Goal: Task Accomplishment & Management: Manage account settings

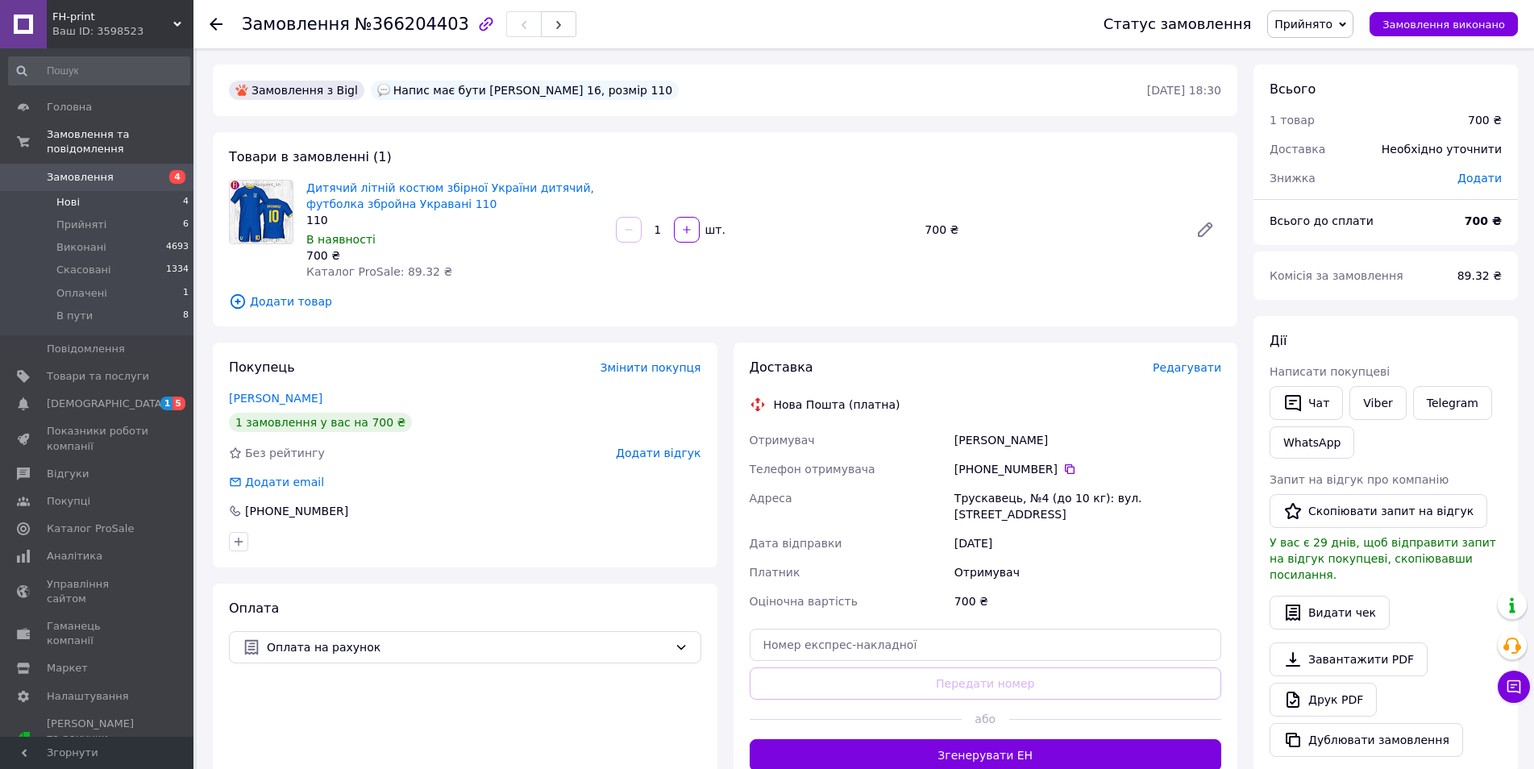
click at [60, 195] on span "Нові" at bounding box center [67, 202] width 23 height 15
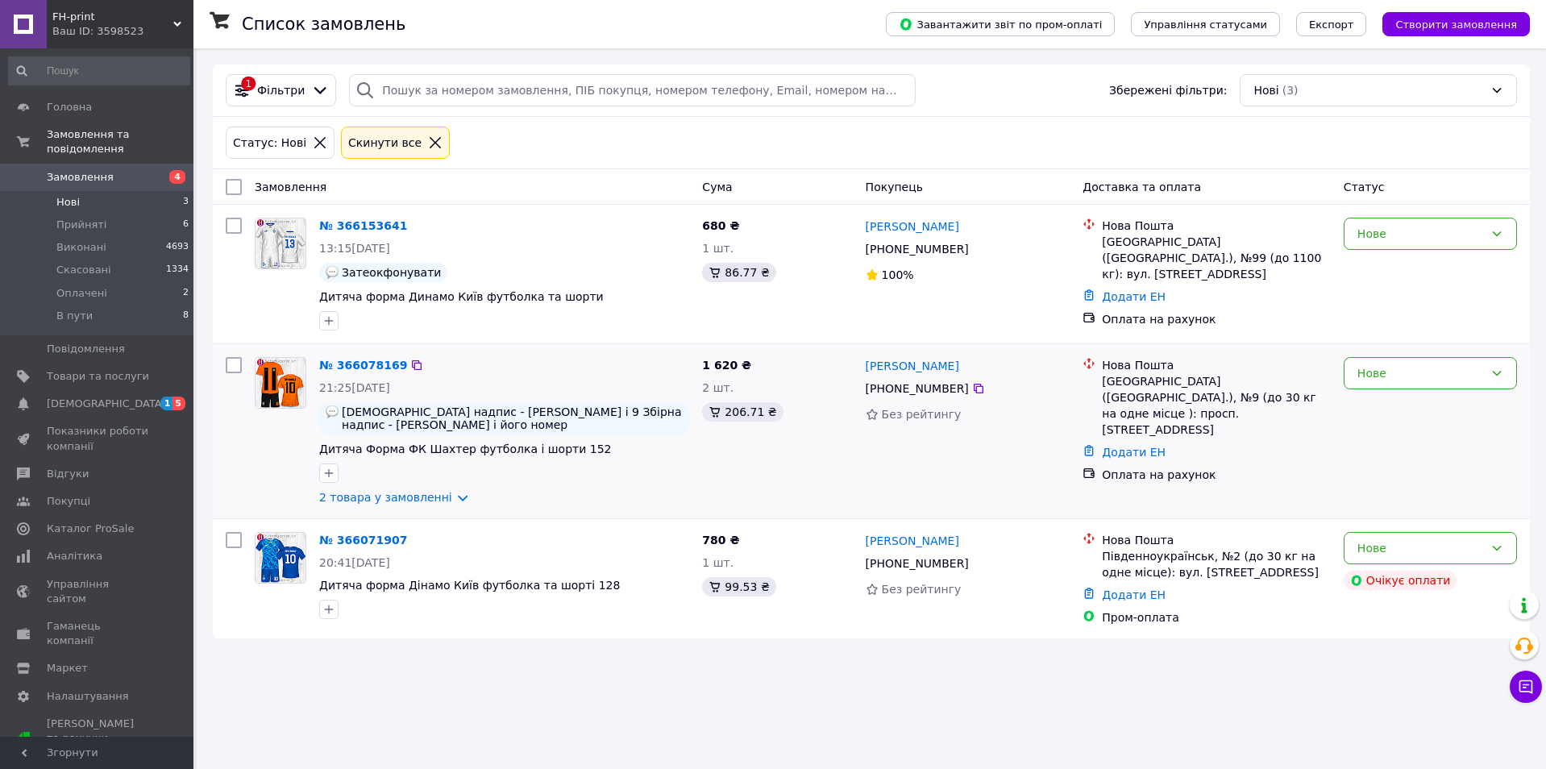
drag, startPoint x: 957, startPoint y: 388, endPoint x: 864, endPoint y: 368, distance: 94.7
click at [864, 368] on div "[PERSON_NAME] [PHONE_NUMBER] Без рейтингу" at bounding box center [968, 431] width 218 height 161
copy div "[PERSON_NAME] [PHONE_NUMBER]"
click at [1393, 380] on div "Нове" at bounding box center [1420, 373] width 127 height 18
click at [1386, 412] on li "Прийнято" at bounding box center [1430, 408] width 172 height 29
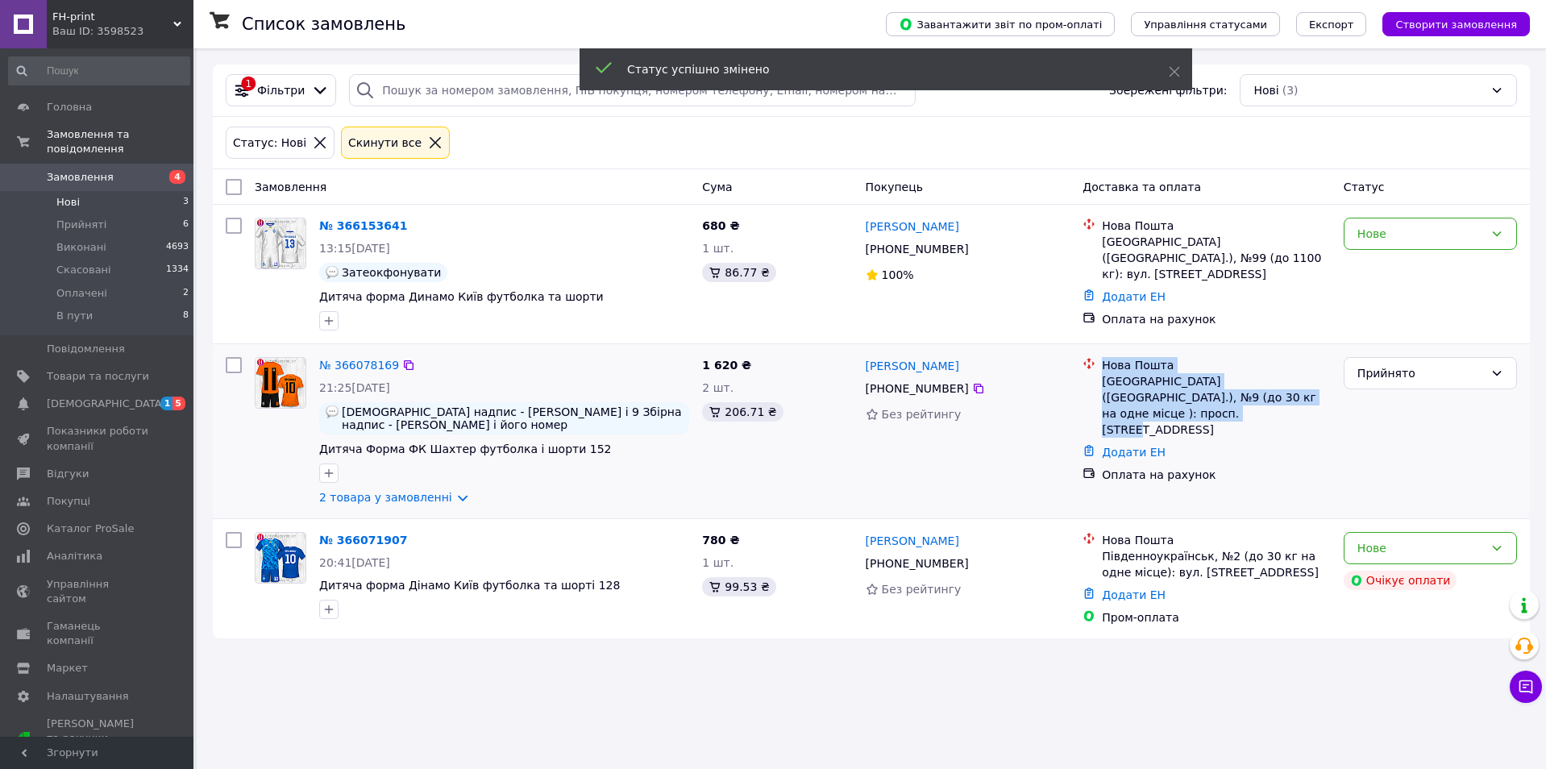
drag, startPoint x: 1323, startPoint y: 398, endPoint x: 1099, endPoint y: 364, distance: 225.9
click at [1099, 364] on div "Нова Пошта [GEOGRAPHIC_DATA] ([GEOGRAPHIC_DATA].), №9 (до 30 кг на одне місце )…" at bounding box center [1216, 397] width 235 height 81
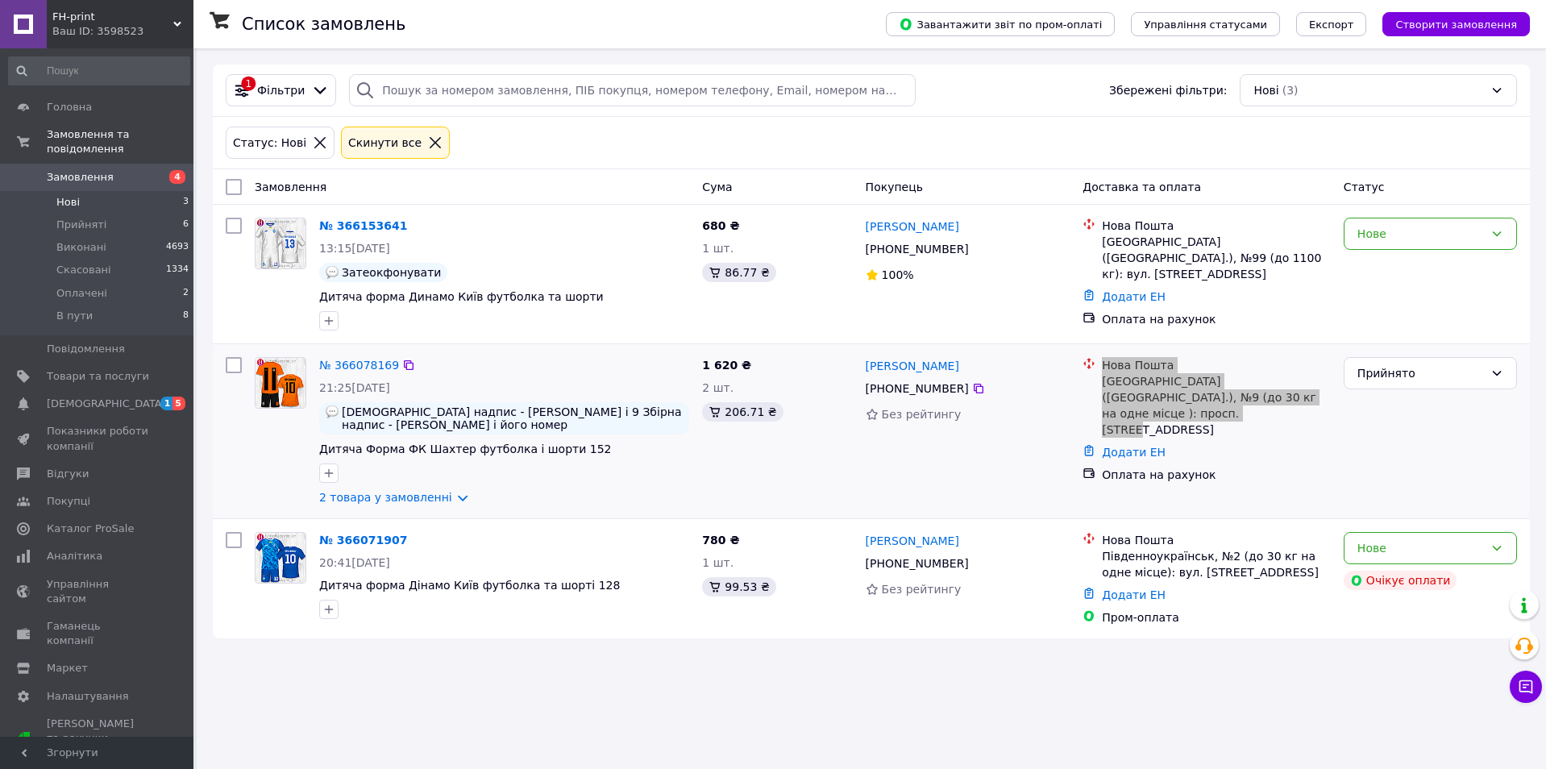
copy div "Нова Пошта [GEOGRAPHIC_DATA] ([GEOGRAPHIC_DATA].), №9 (до 30 кг на одне місце )…"
click at [91, 286] on span "Оплачені" at bounding box center [81, 293] width 51 height 15
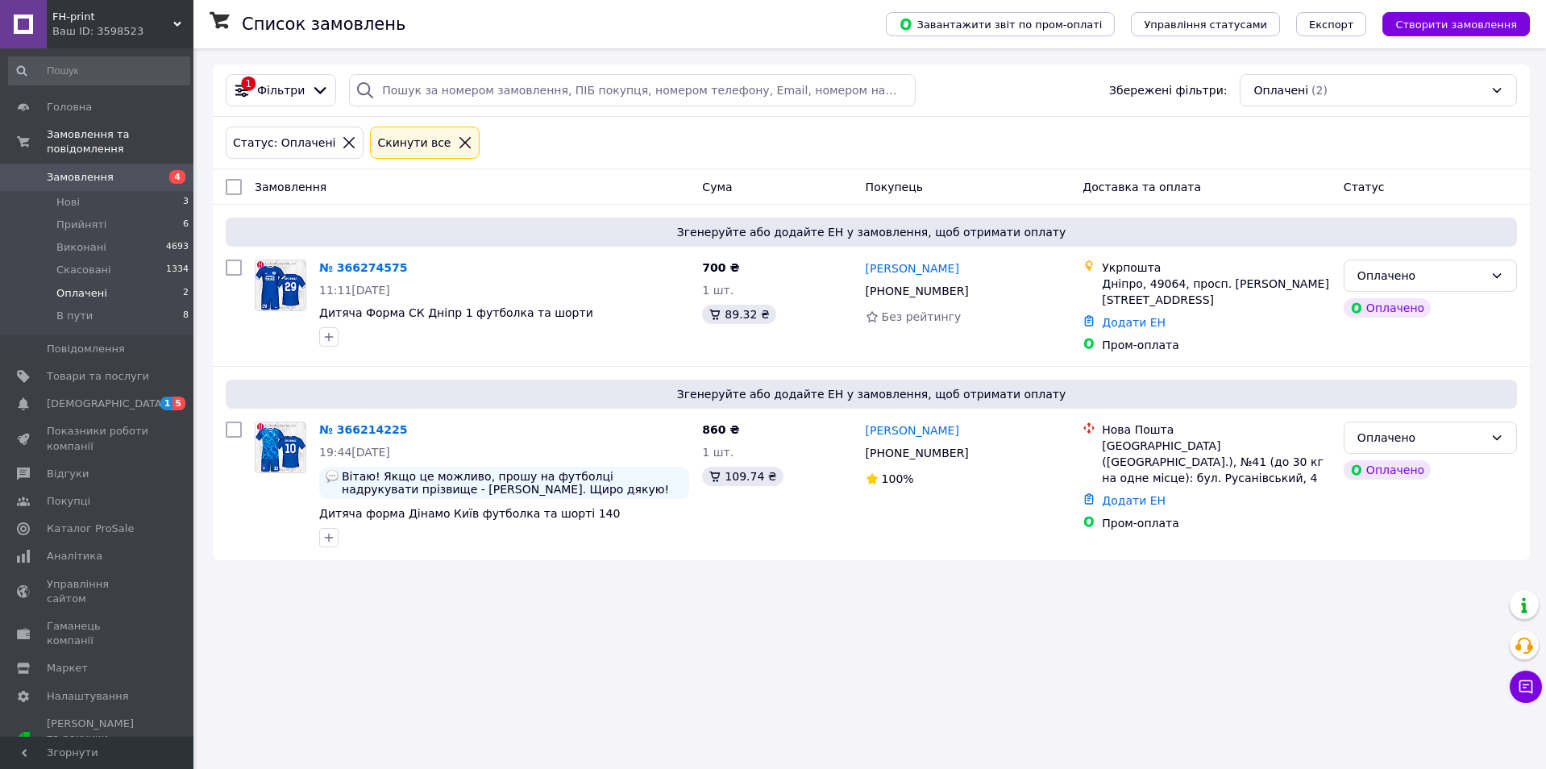
click at [82, 286] on span "Оплачені" at bounding box center [81, 293] width 51 height 15
click at [87, 218] on span "Прийняті" at bounding box center [81, 225] width 50 height 15
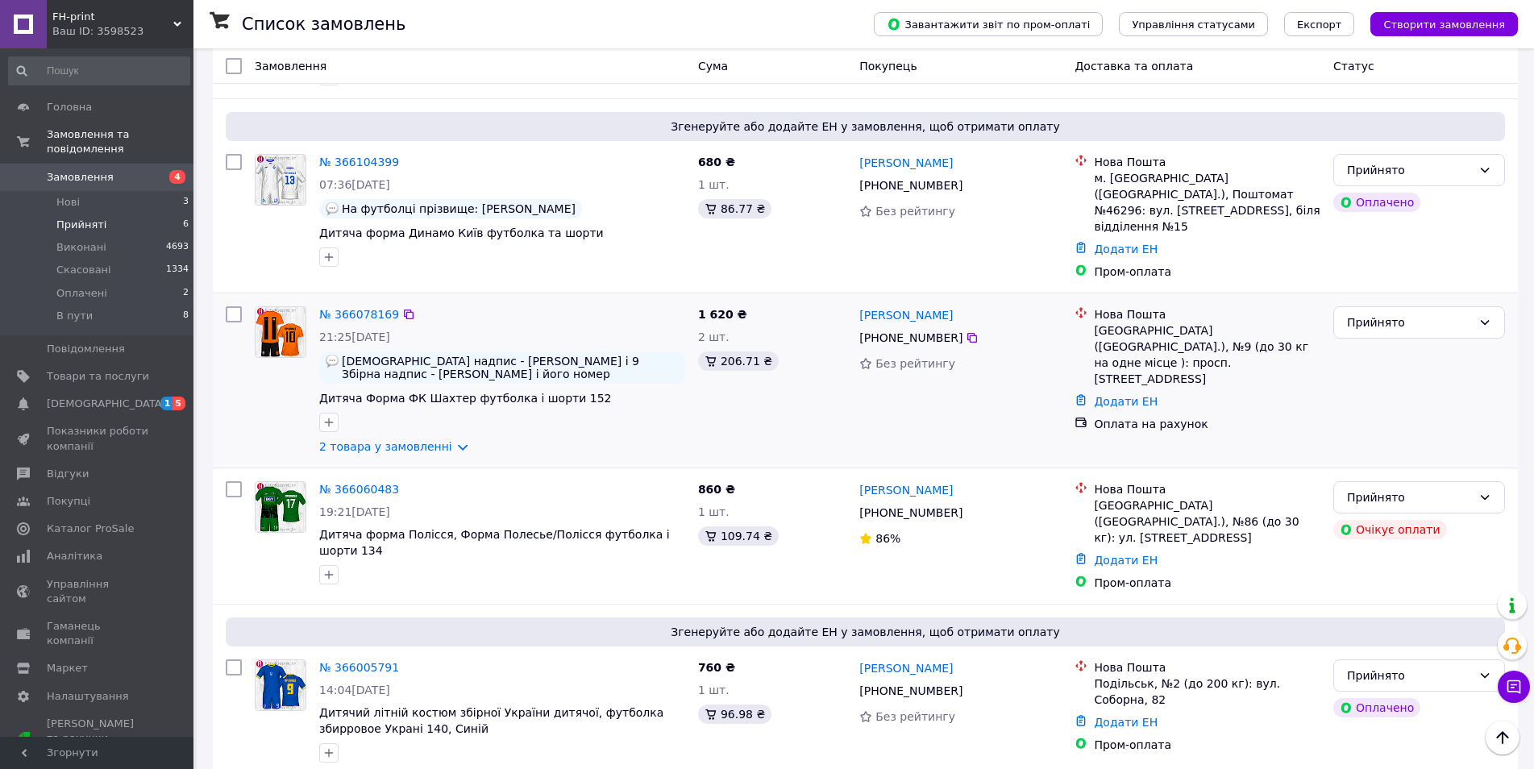
scroll to position [551, 0]
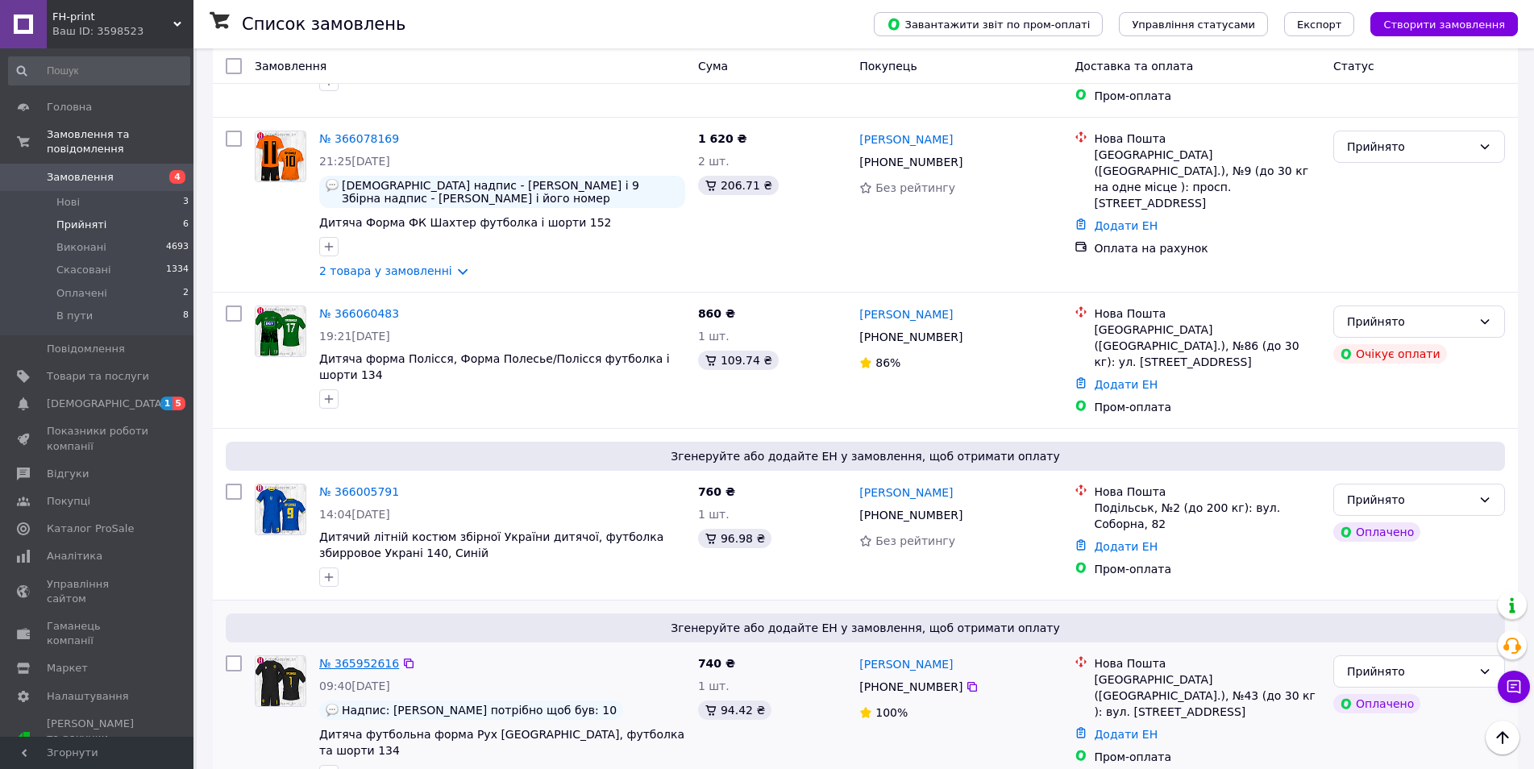
click at [367, 657] on link "№ 365952616" at bounding box center [359, 663] width 80 height 13
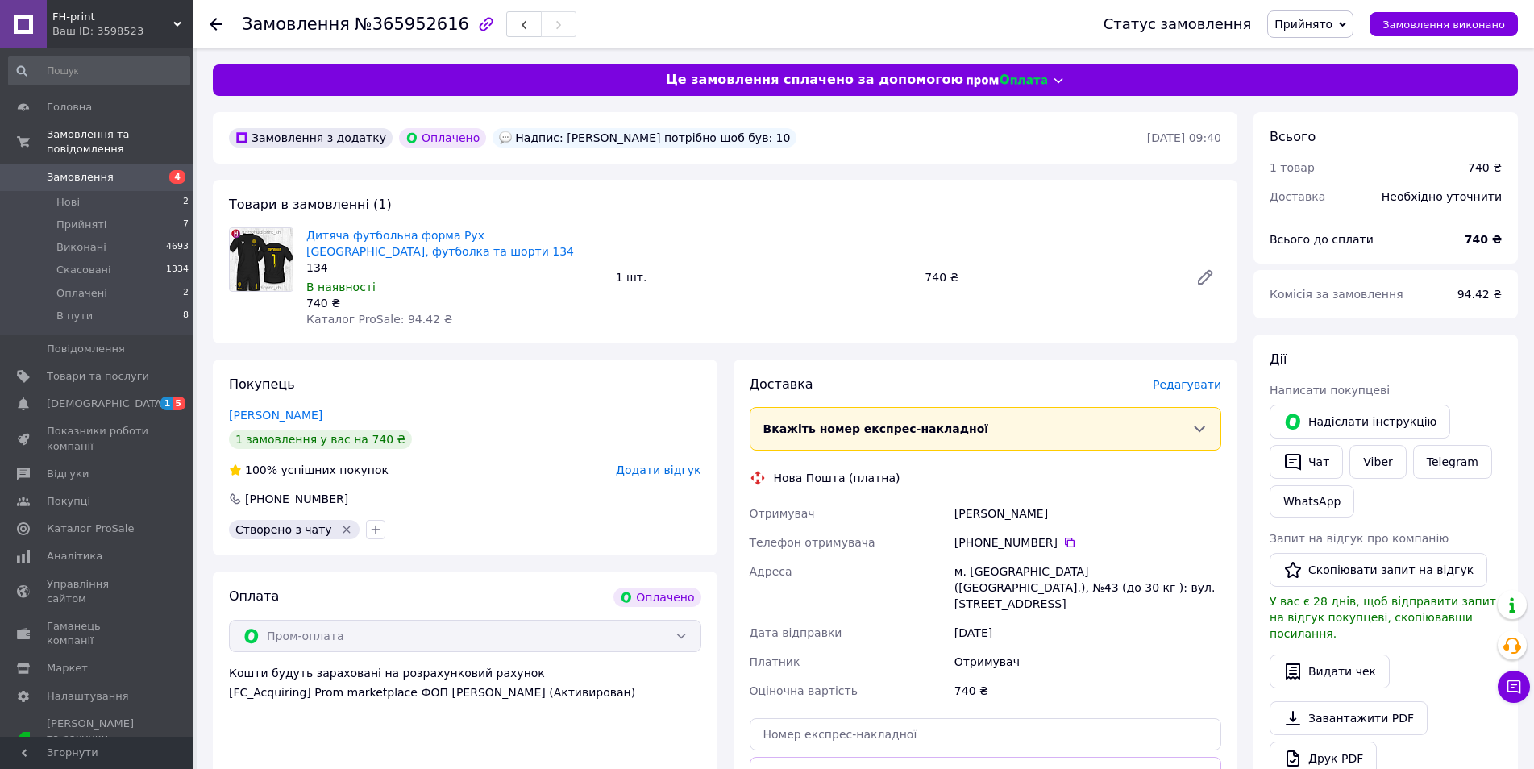
click at [216, 23] on use at bounding box center [216, 24] width 13 height 13
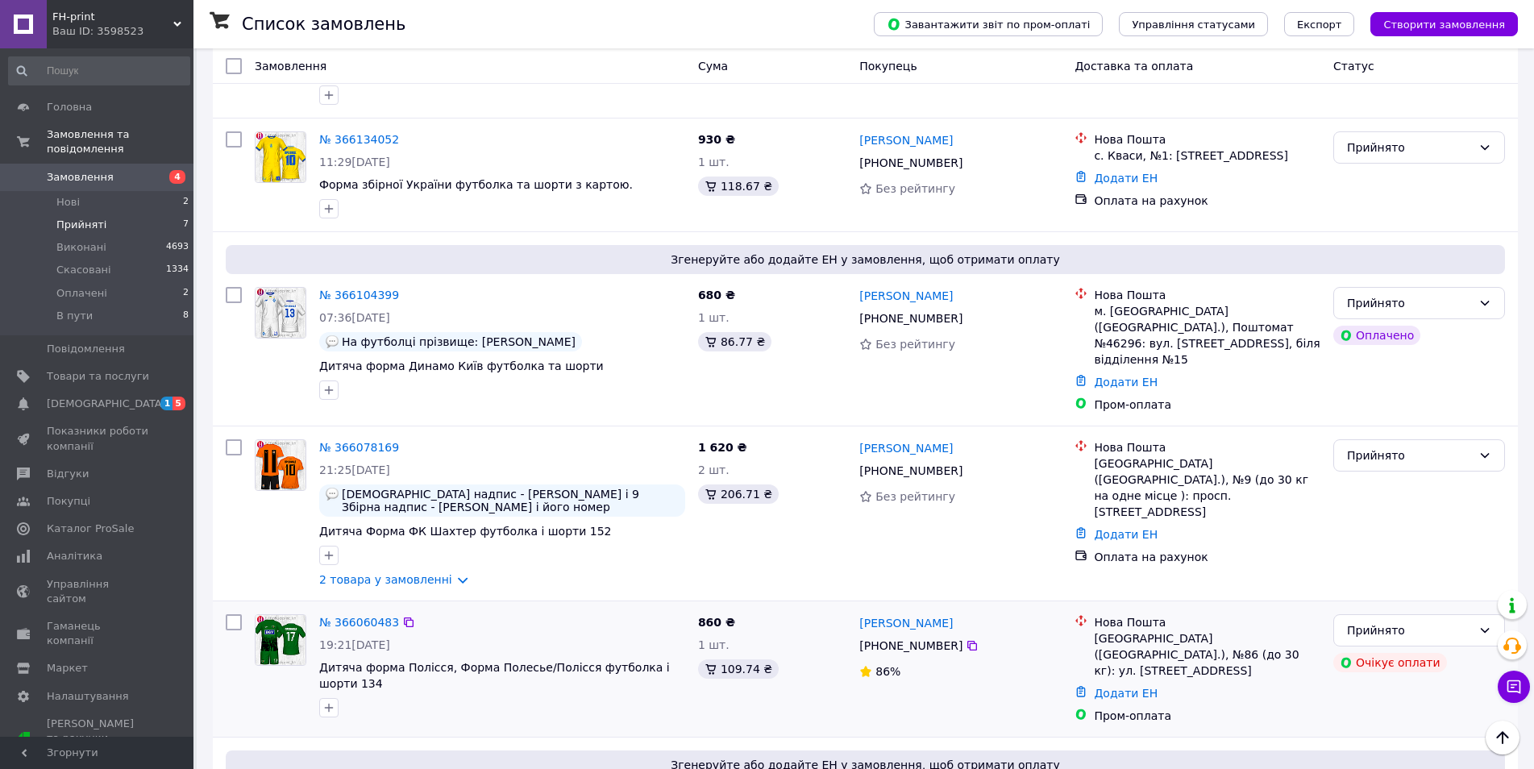
scroll to position [551, 0]
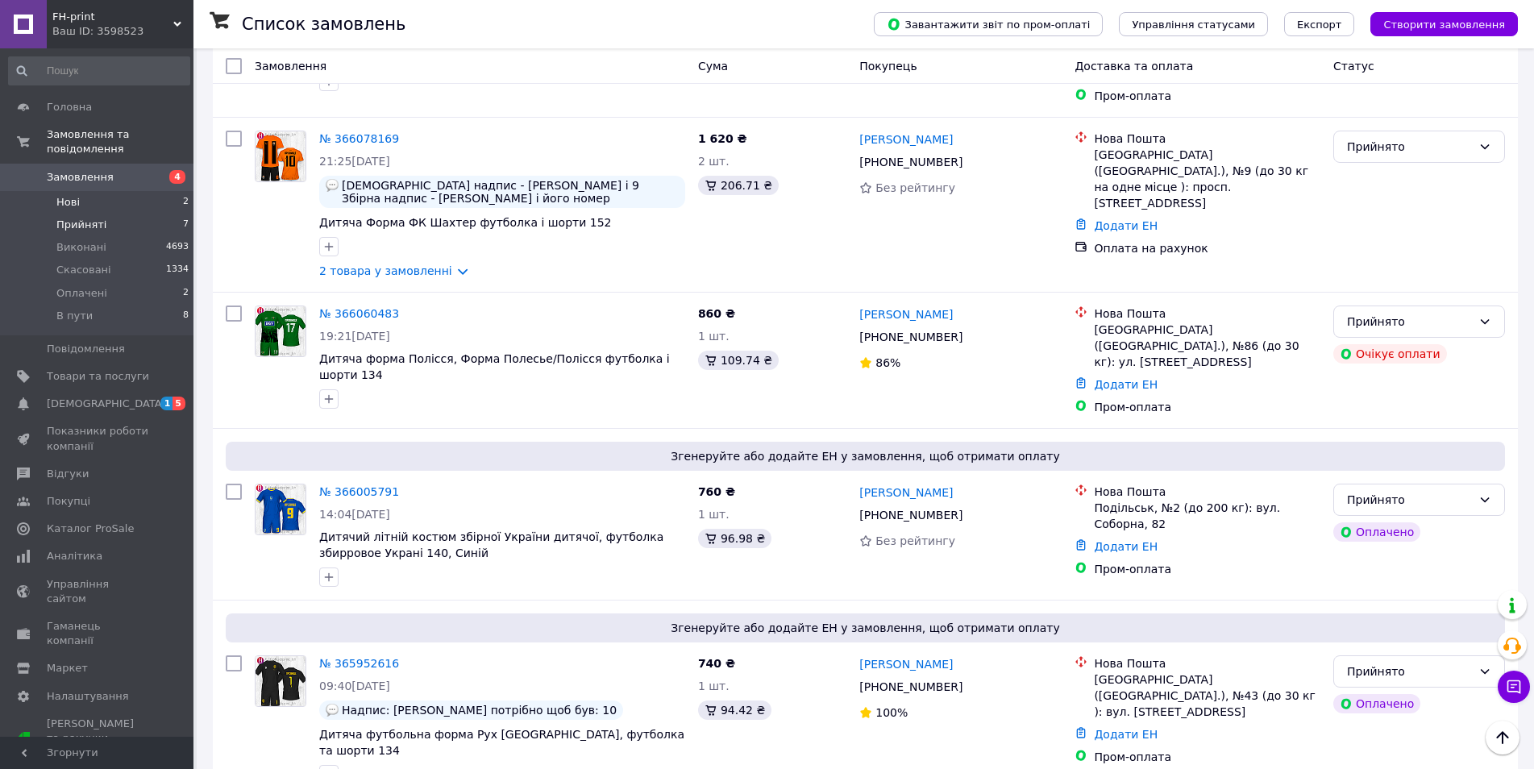
click at [61, 195] on span "Нові" at bounding box center [67, 202] width 23 height 15
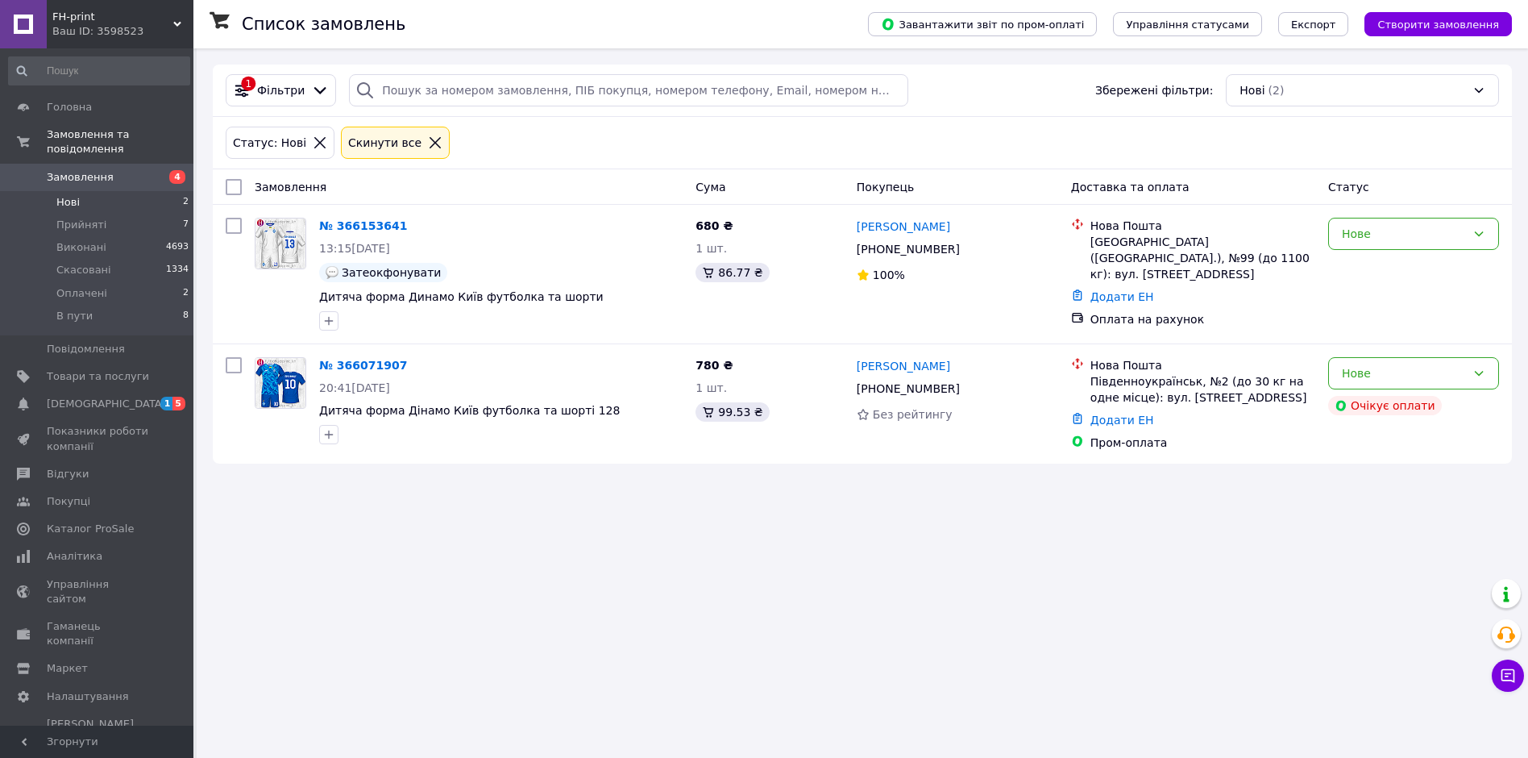
click at [69, 195] on span "Нові" at bounding box center [67, 202] width 23 height 15
click at [83, 286] on span "Оплачені" at bounding box center [81, 293] width 51 height 15
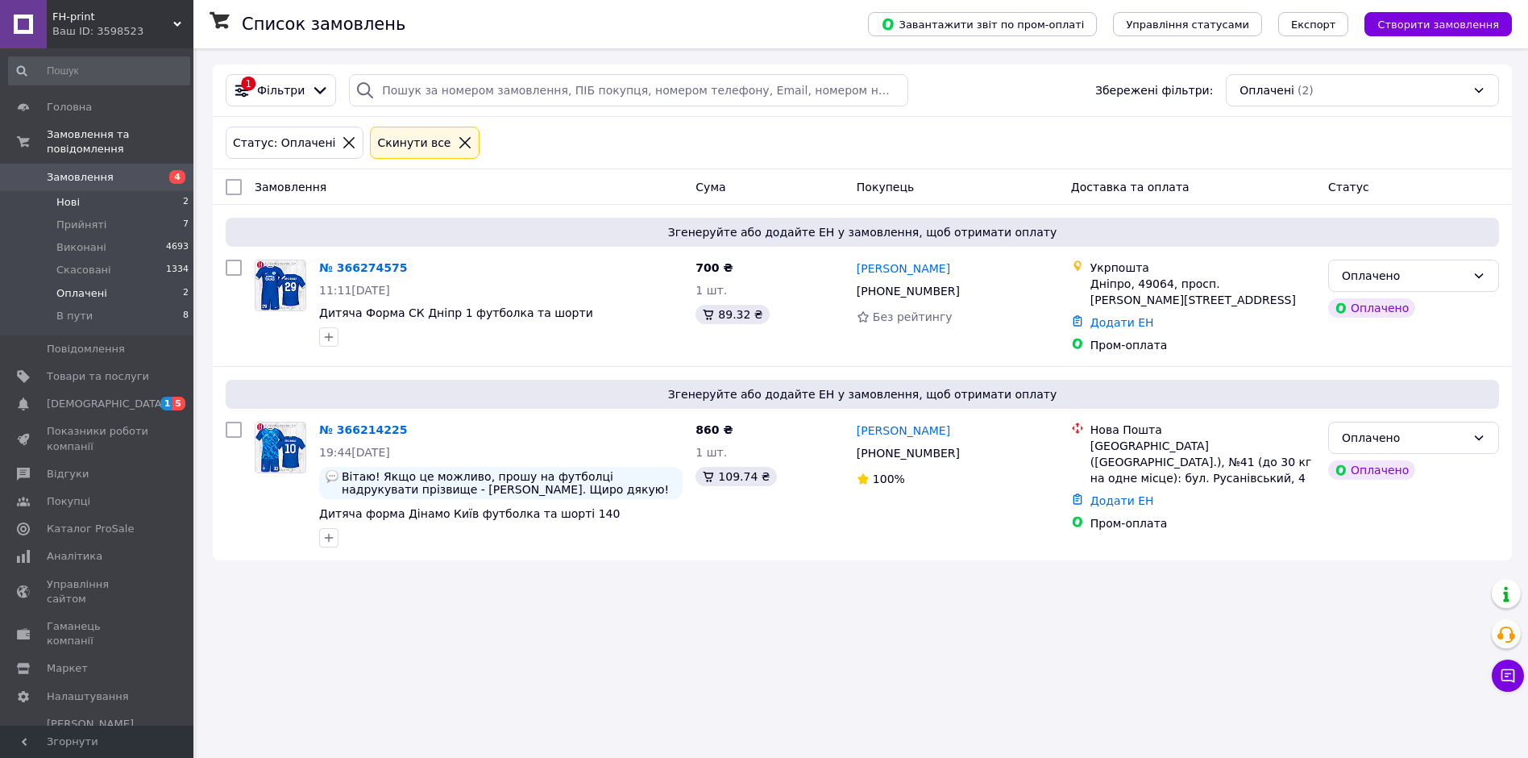
click at [68, 195] on span "Нові" at bounding box center [67, 202] width 23 height 15
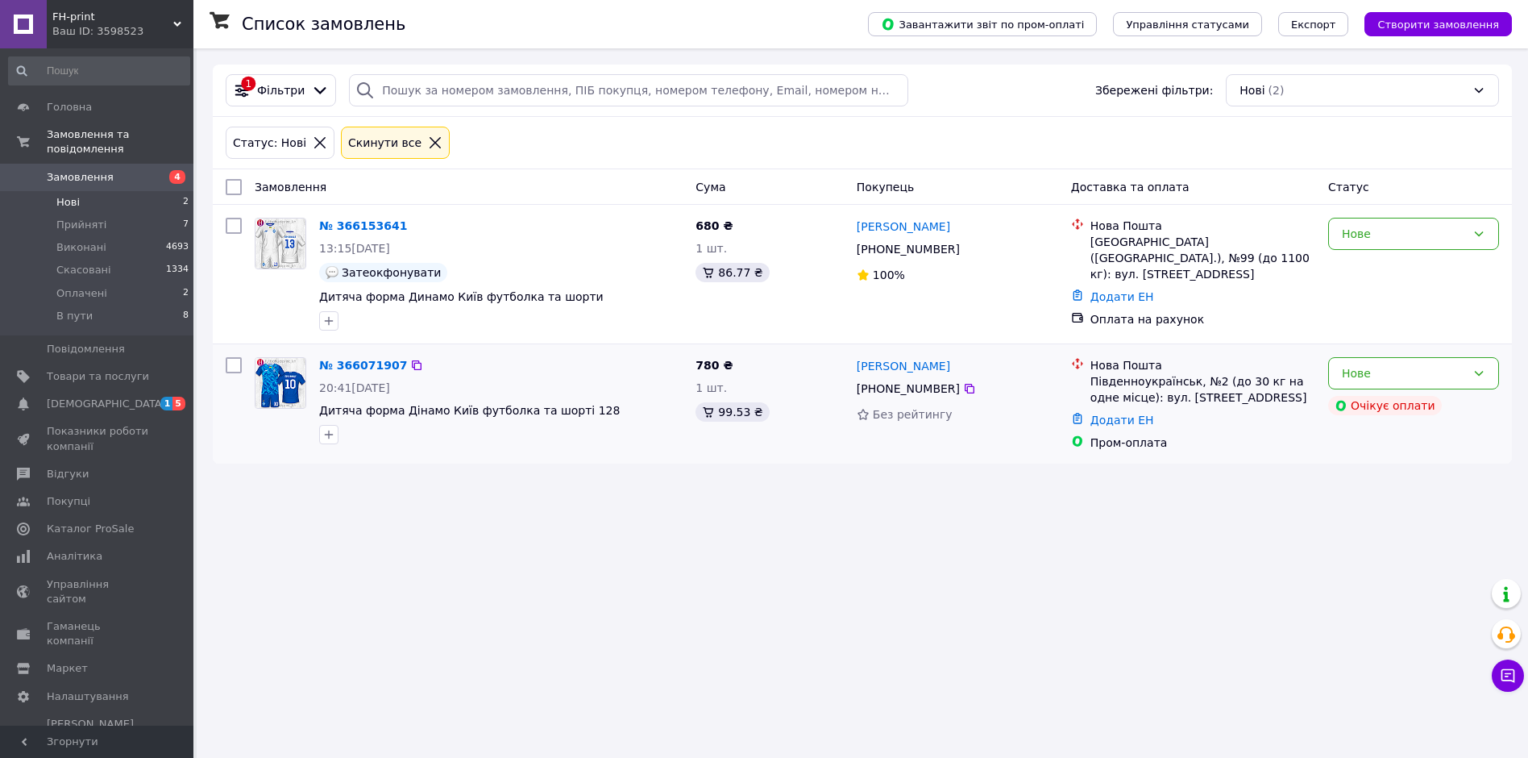
drag, startPoint x: 949, startPoint y: 388, endPoint x: 855, endPoint y: 371, distance: 95.2
click at [855, 371] on div "[PERSON_NAME] [PHONE_NUMBER] Без рейтингу" at bounding box center [957, 404] width 214 height 106
copy div "[PERSON_NAME] [PHONE_NUMBER]"
click at [569, 527] on div "Список замовлень Завантажити звіт по пром-оплаті Управління статусами Експорт С…" at bounding box center [863, 379] width 1332 height 758
click at [61, 195] on span "Нові" at bounding box center [67, 202] width 23 height 15
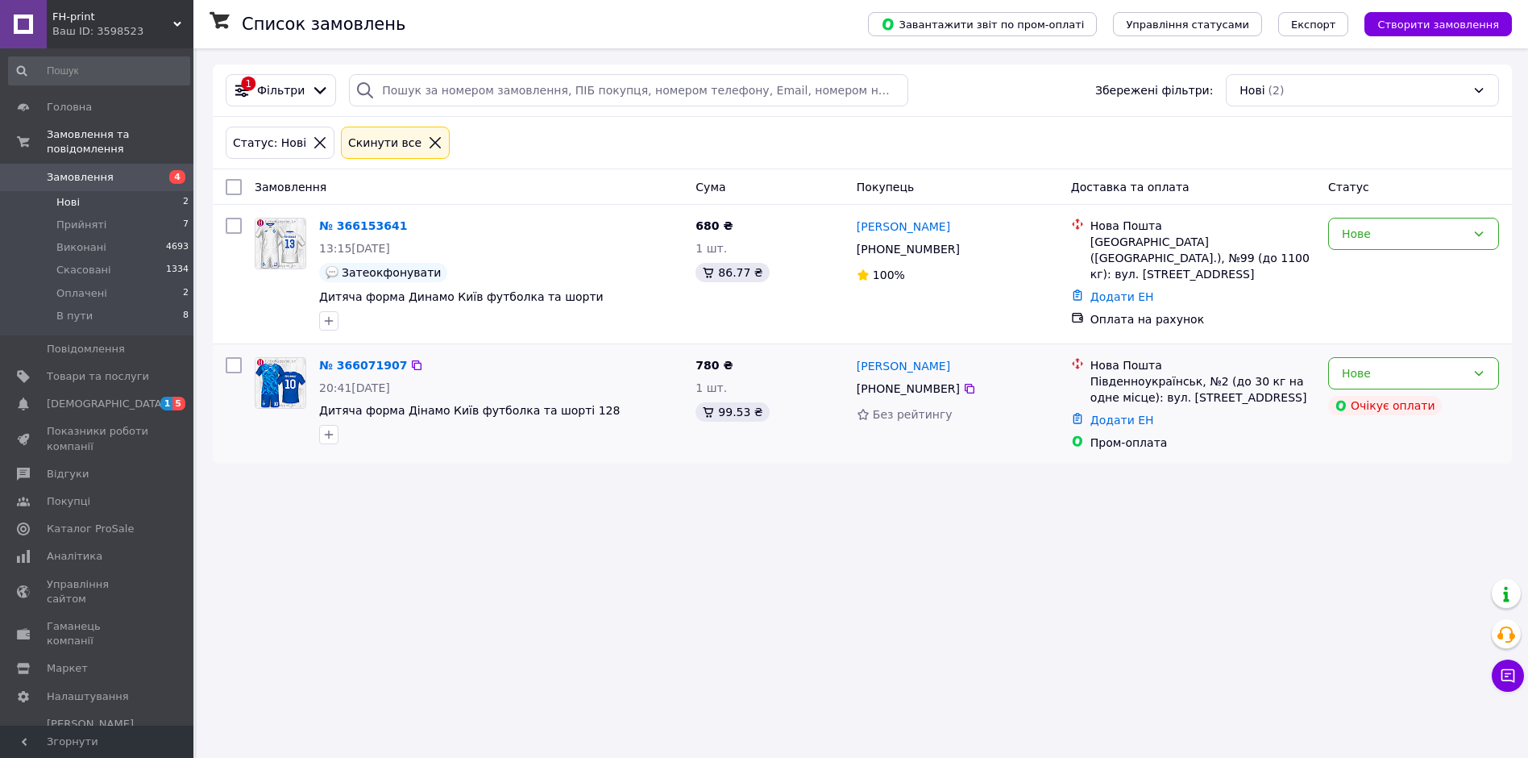
drag, startPoint x: 949, startPoint y: 389, endPoint x: 853, endPoint y: 374, distance: 97.1
click at [853, 374] on div "[PERSON_NAME] [PHONE_NUMBER] Без рейтингу" at bounding box center [957, 404] width 214 height 106
copy div "[PERSON_NAME] [PHONE_NUMBER]"
drag, startPoint x: 1410, startPoint y: 376, endPoint x: 1410, endPoint y: 386, distance: 9.7
click at [1410, 377] on div "Нове" at bounding box center [1404, 373] width 124 height 18
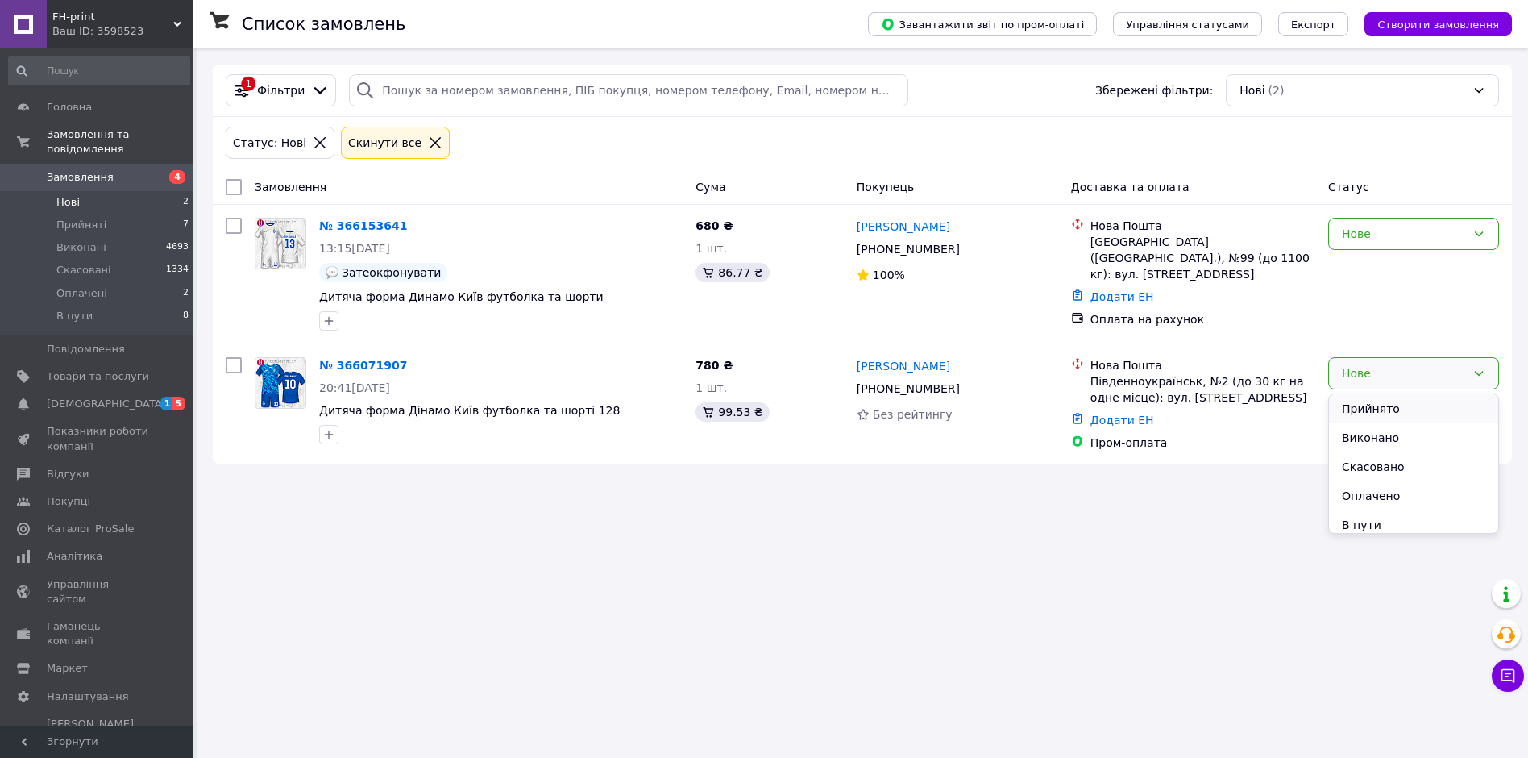
click at [1402, 416] on li "Прийнято" at bounding box center [1413, 408] width 169 height 29
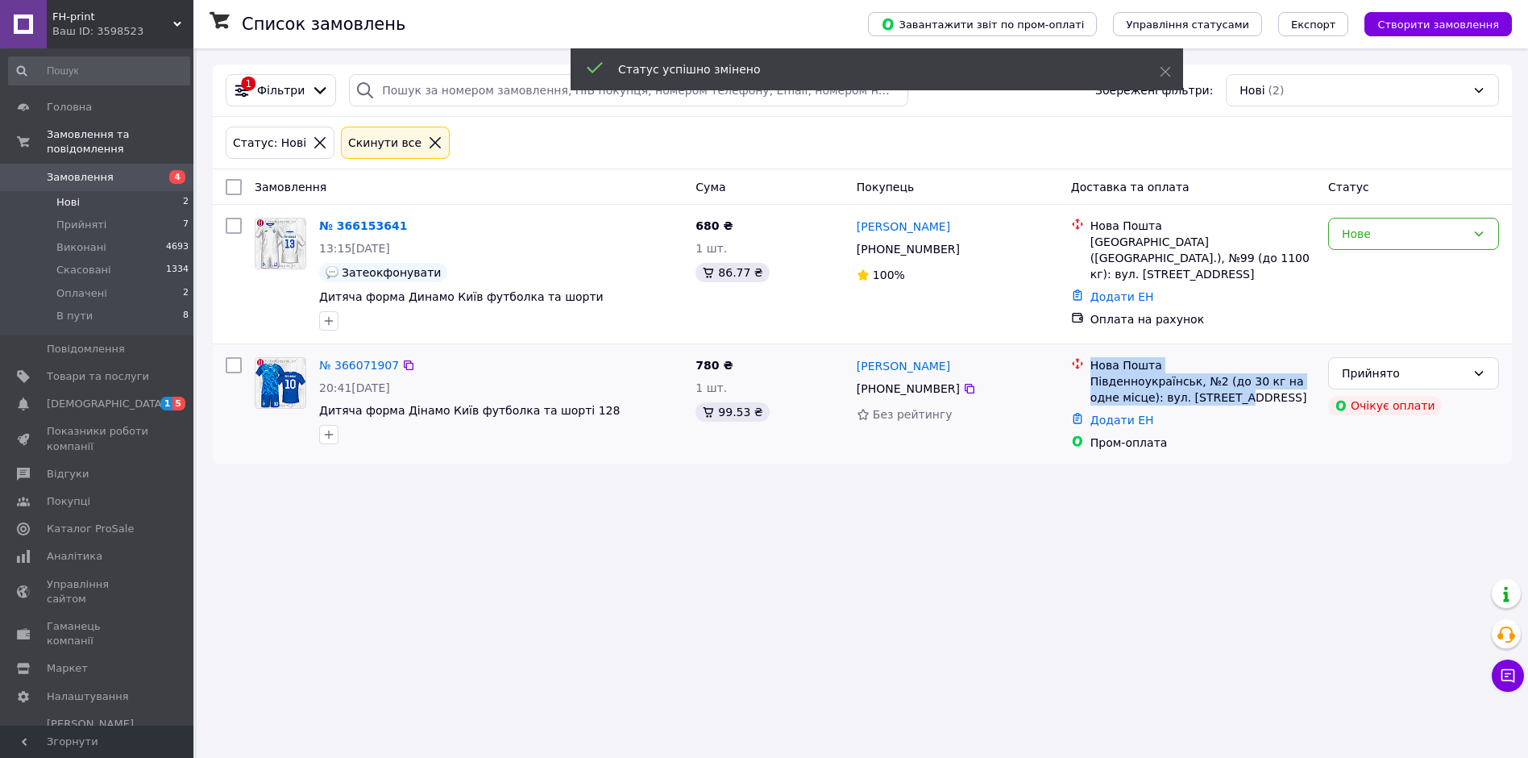
drag, startPoint x: 1216, startPoint y: 398, endPoint x: 1086, endPoint y: 368, distance: 134.1
click at [1086, 368] on div "Нова Пошта Південноукраїнськ, №2 (до 30 кг на одне місце): вул. [STREET_ADDRESS]" at bounding box center [1193, 381] width 251 height 48
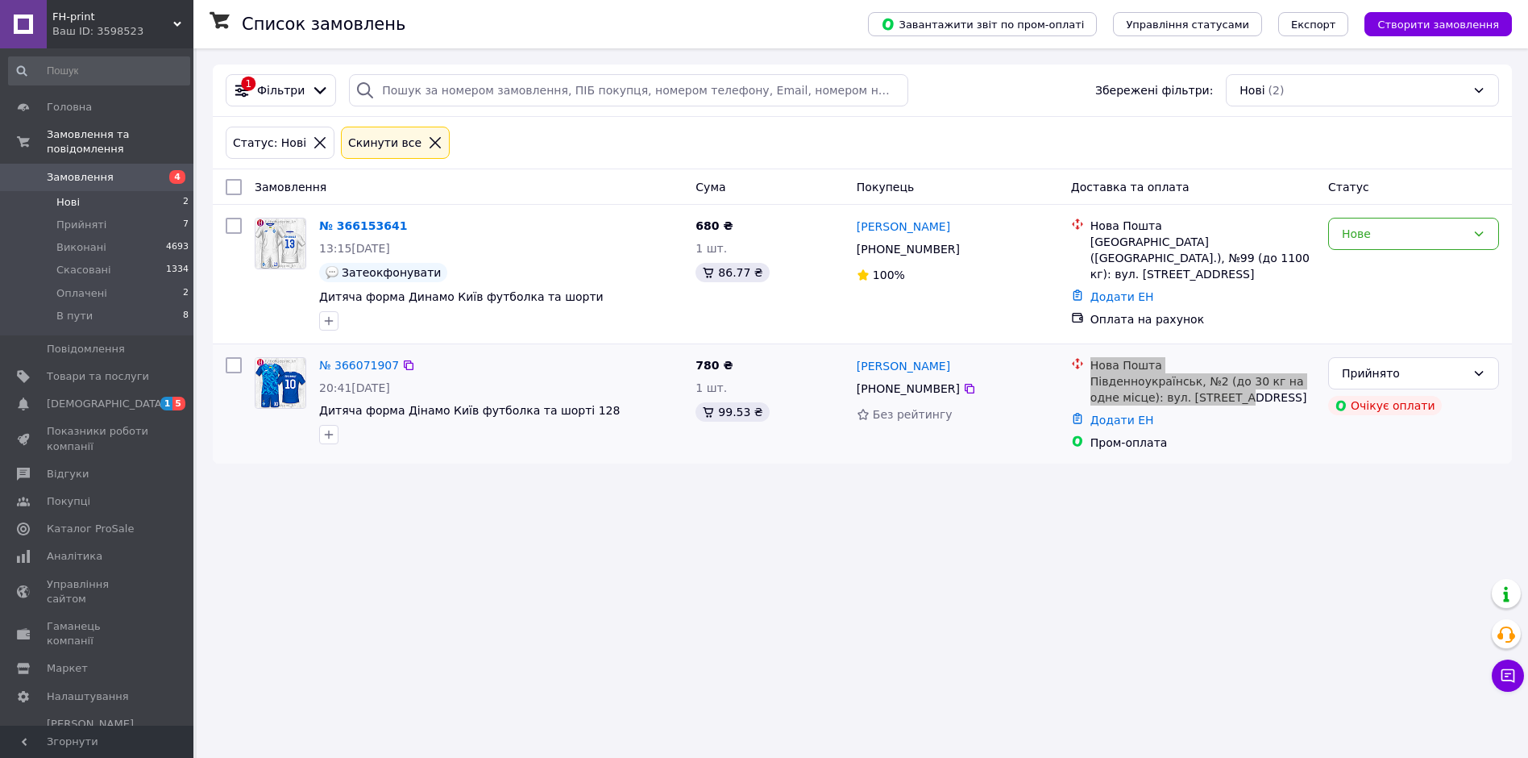
copy div "Нова Пошта Південноукраїнськ, №2 (до 30 кг на одне місце): вул. [STREET_ADDRESS]"
click at [69, 286] on span "Оплачені" at bounding box center [81, 293] width 51 height 15
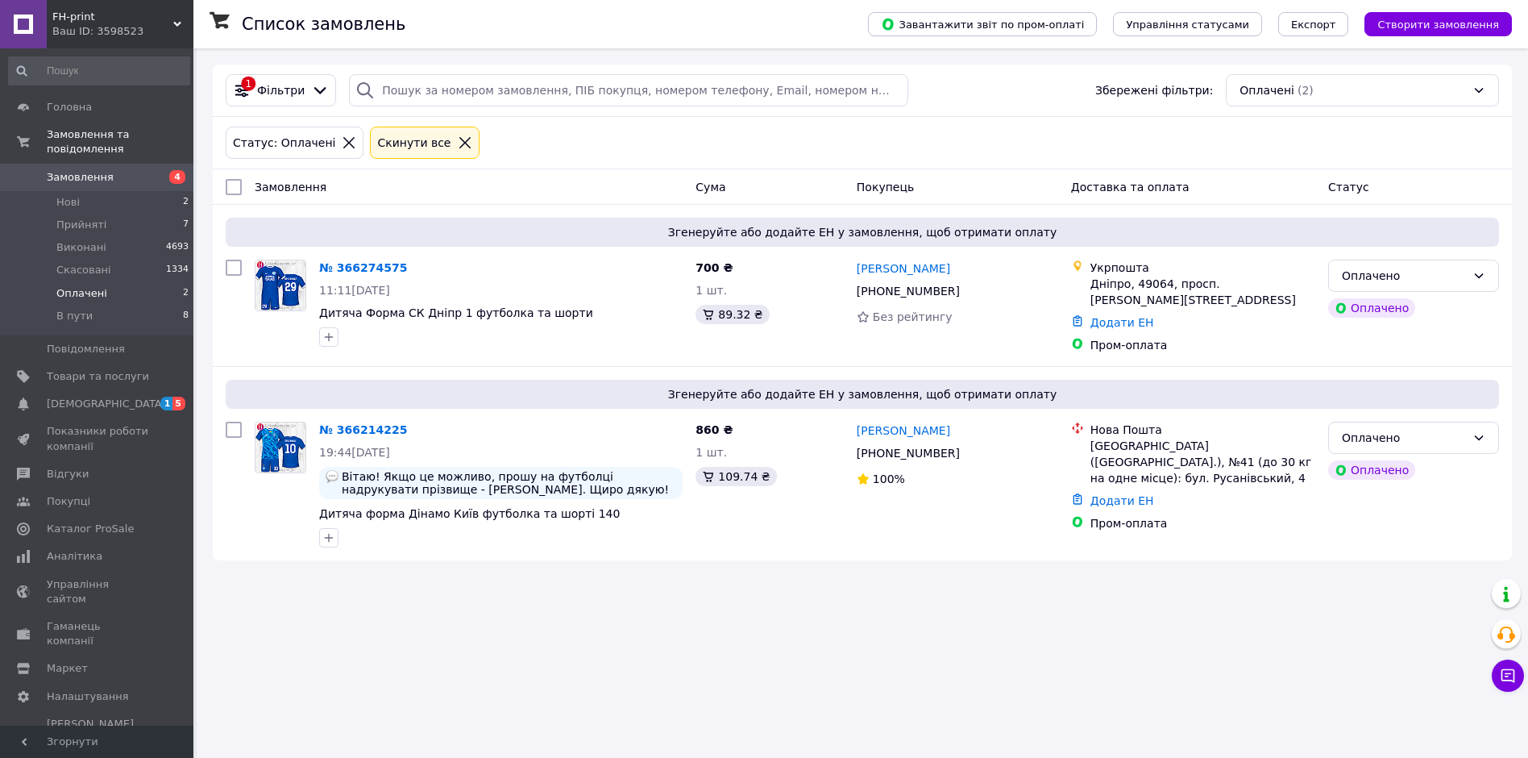
click at [70, 286] on span "Оплачені" at bounding box center [81, 293] width 51 height 15
click at [63, 195] on span "Нові" at bounding box center [67, 202] width 23 height 15
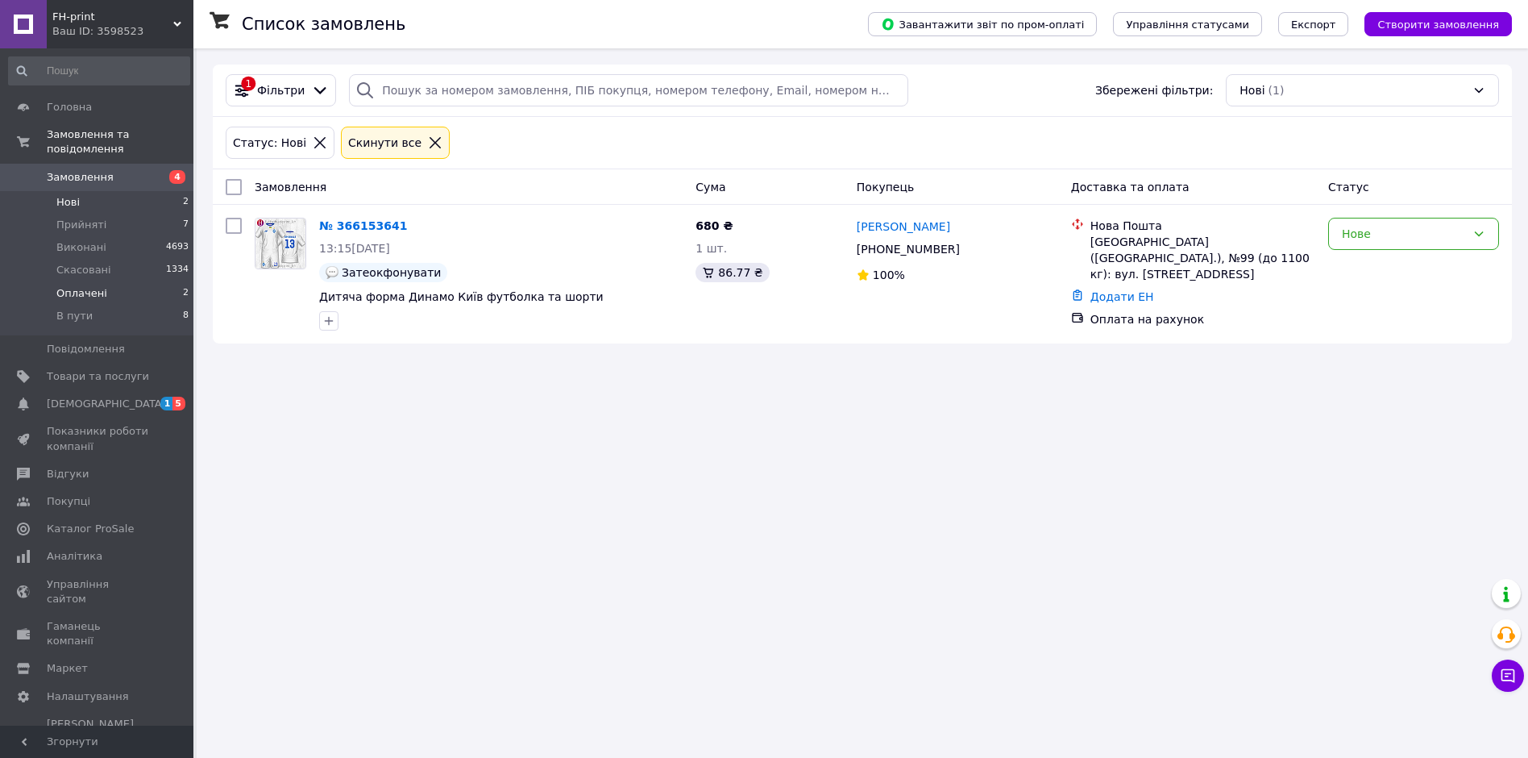
click at [73, 286] on span "Оплачені" at bounding box center [81, 293] width 51 height 15
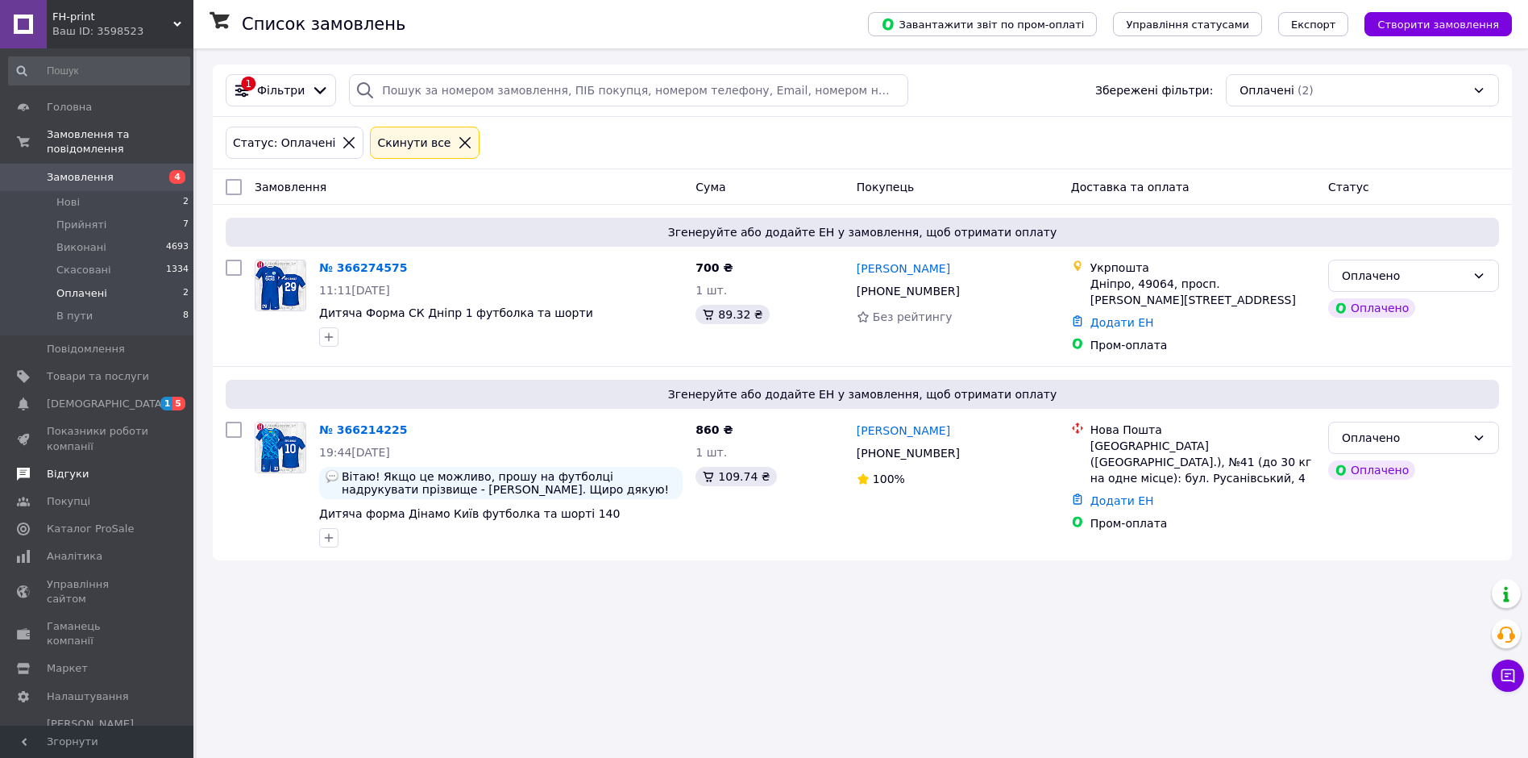
click at [71, 467] on span "Відгуки" at bounding box center [68, 474] width 42 height 15
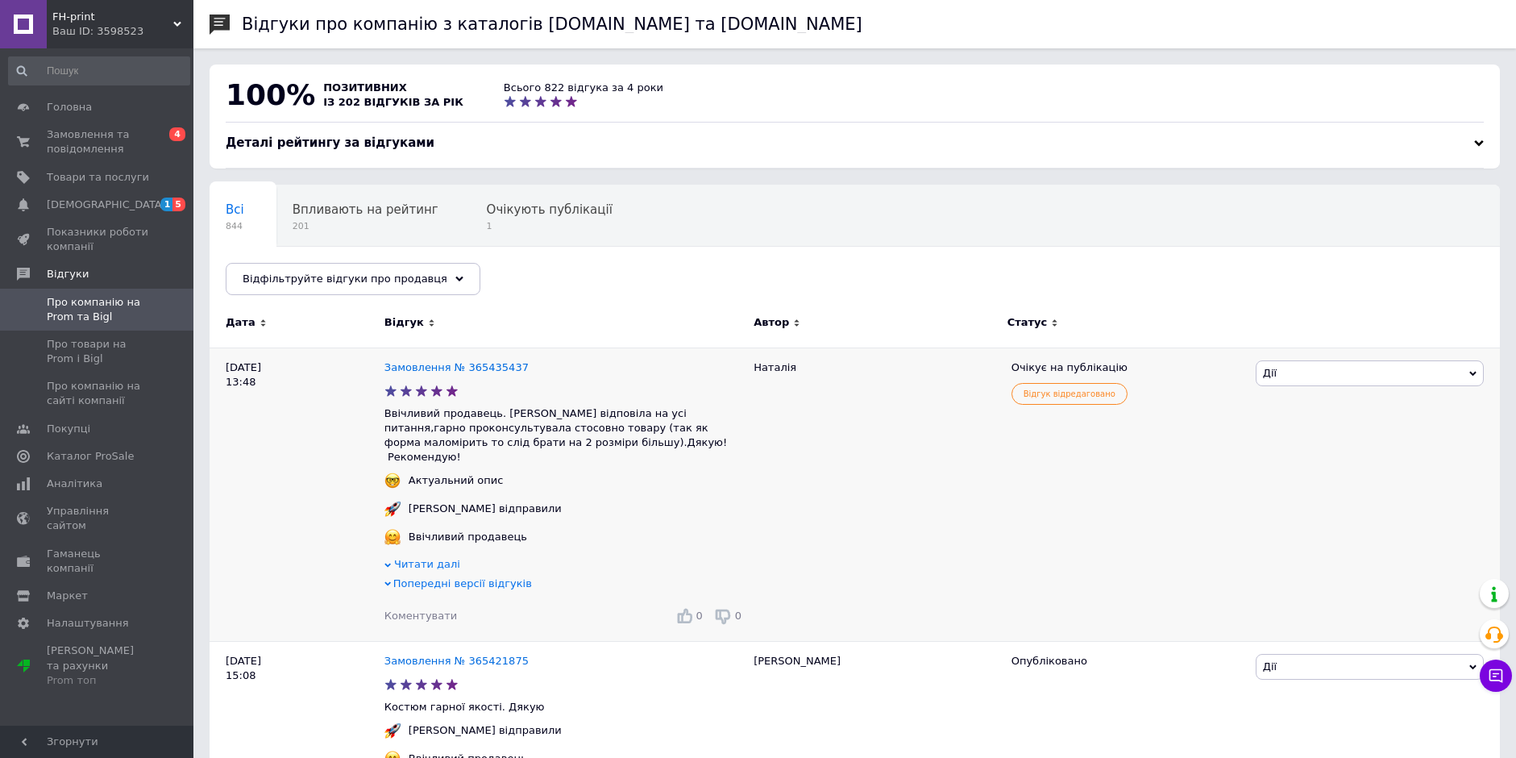
click at [435, 617] on span "Коментувати" at bounding box center [420, 615] width 73 height 12
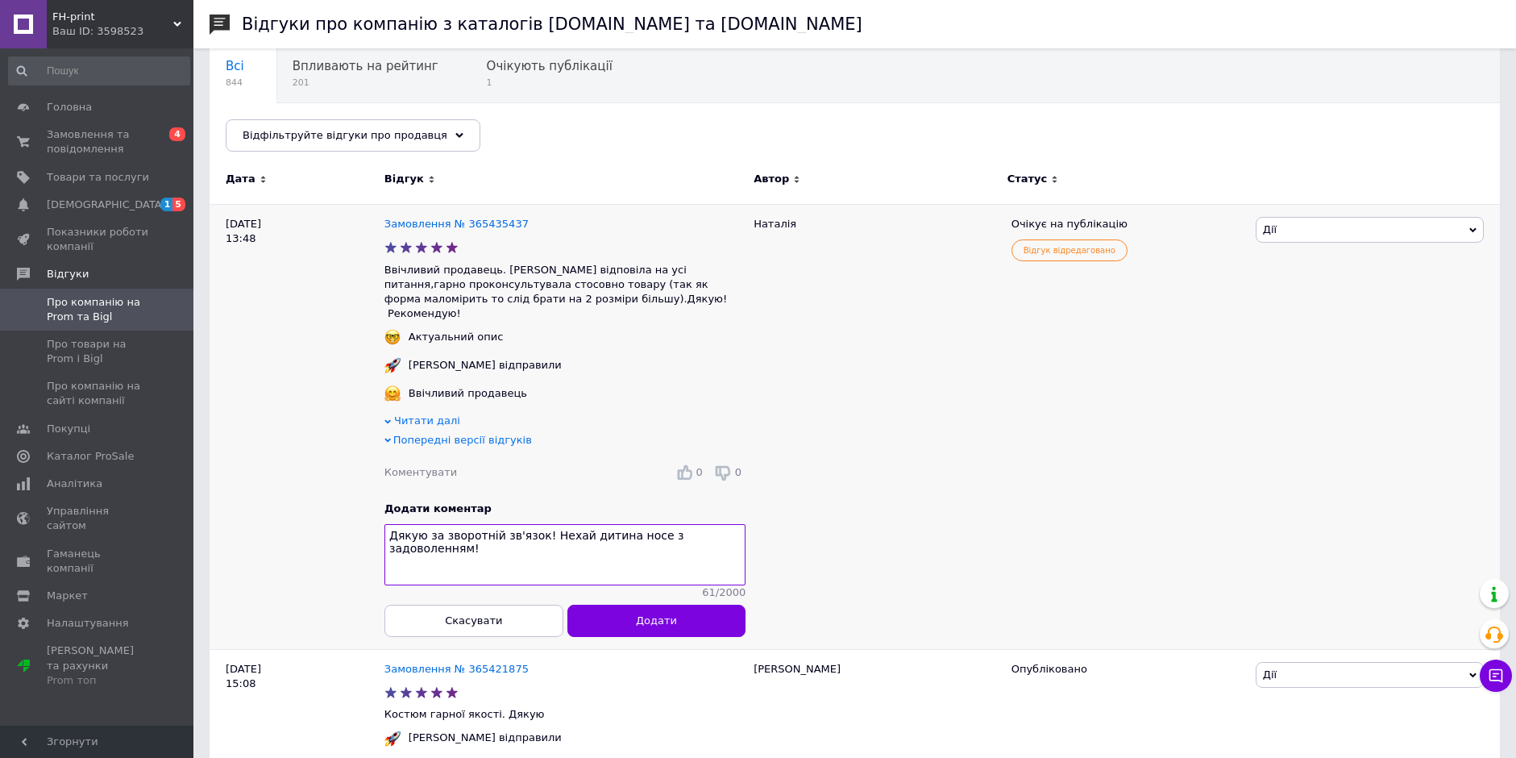
scroll to position [161, 0]
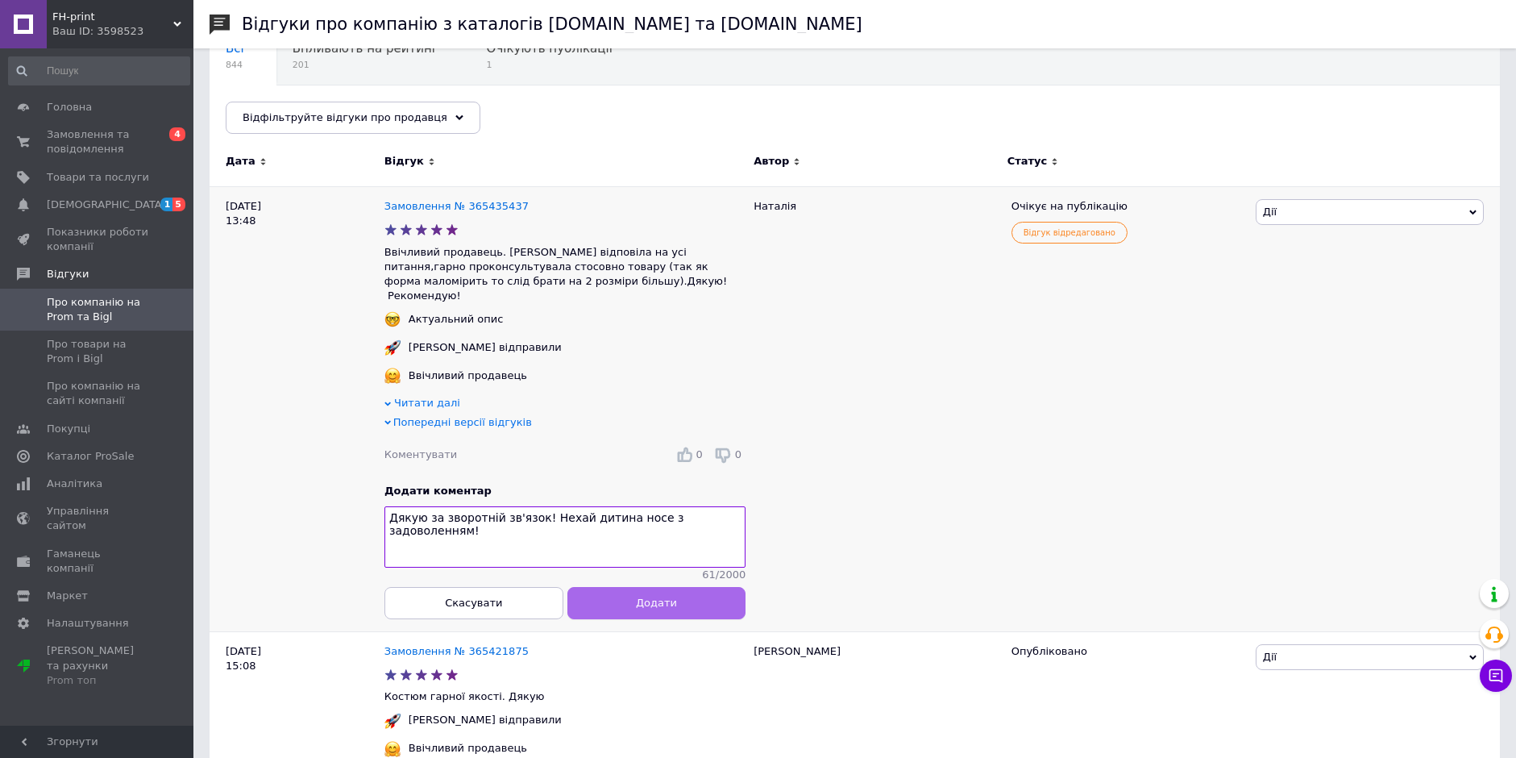
type textarea "Дякую за зворотній зв'язок! Нехай дитина носе з задоволенням!"
click at [638, 609] on span "Додати" at bounding box center [656, 602] width 41 height 12
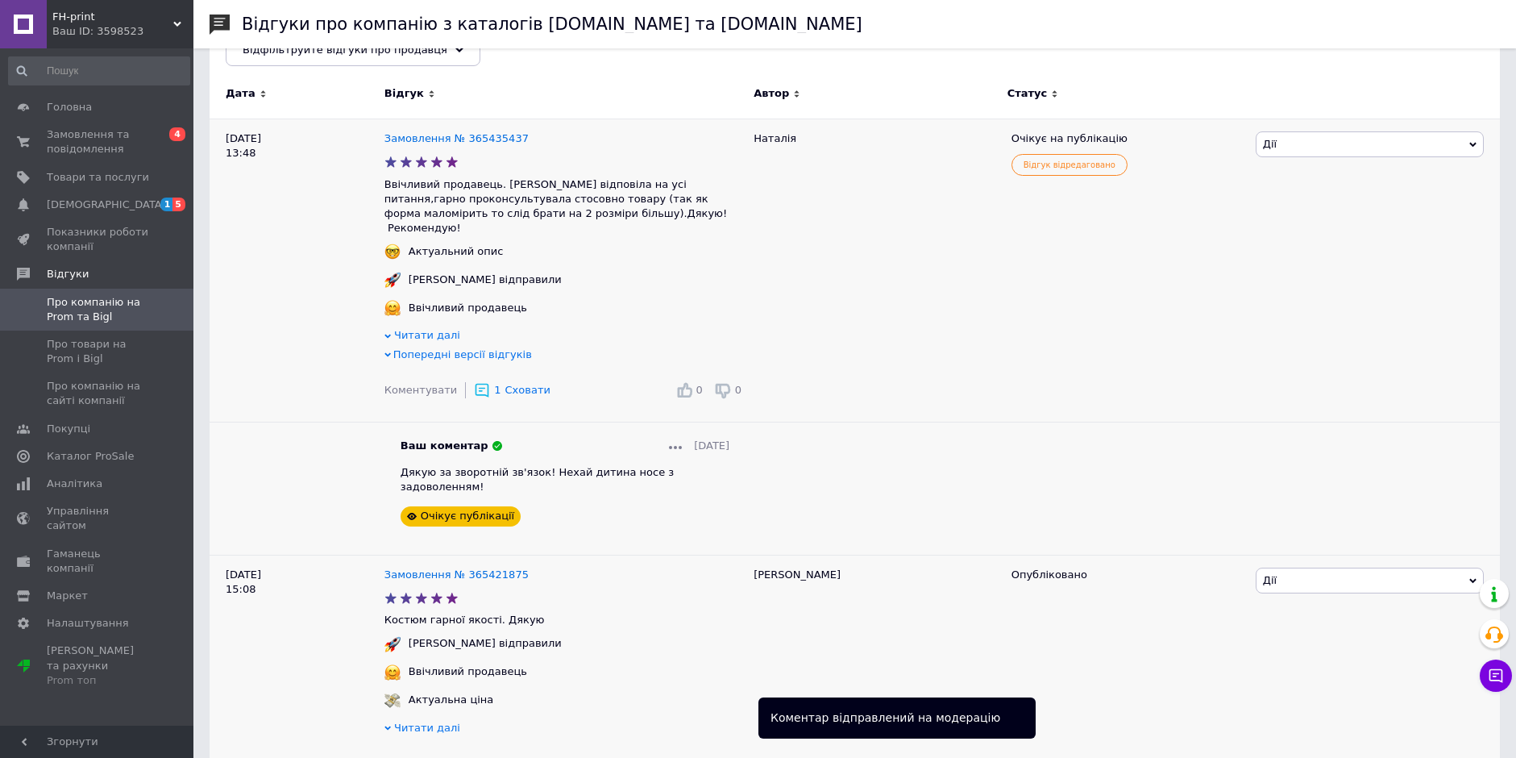
scroll to position [322, 0]
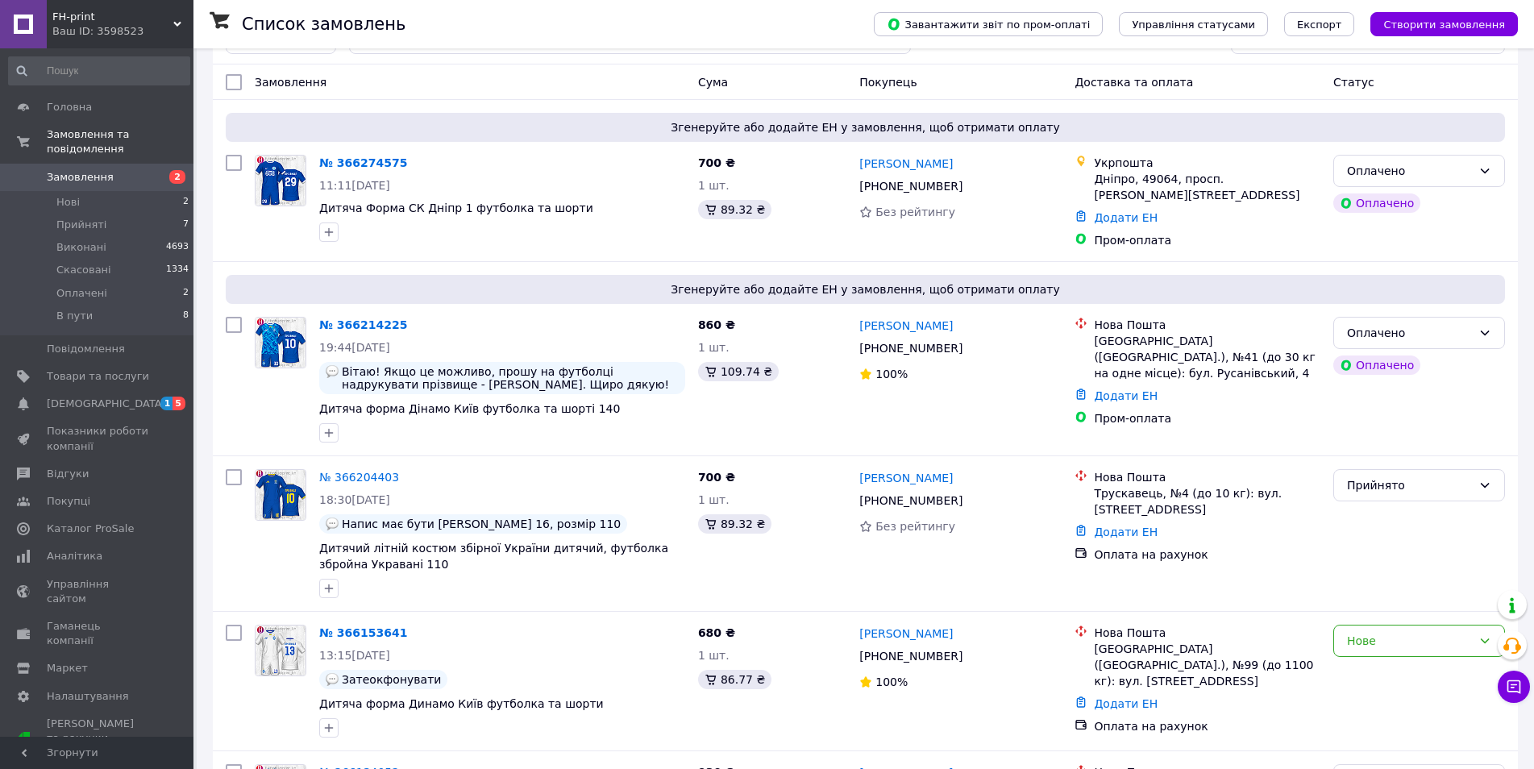
scroll to position [81, 0]
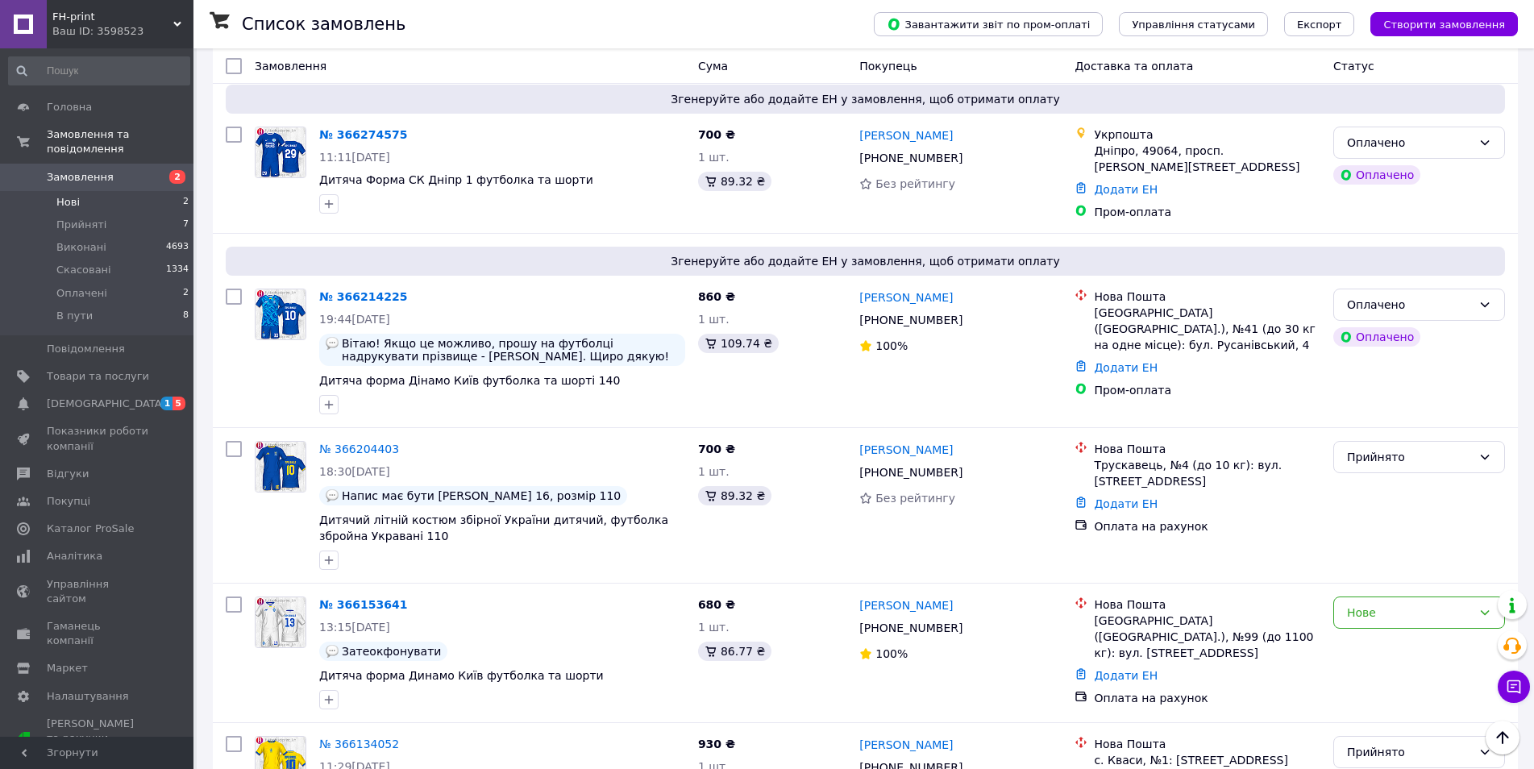
click at [63, 195] on span "Нові" at bounding box center [67, 202] width 23 height 15
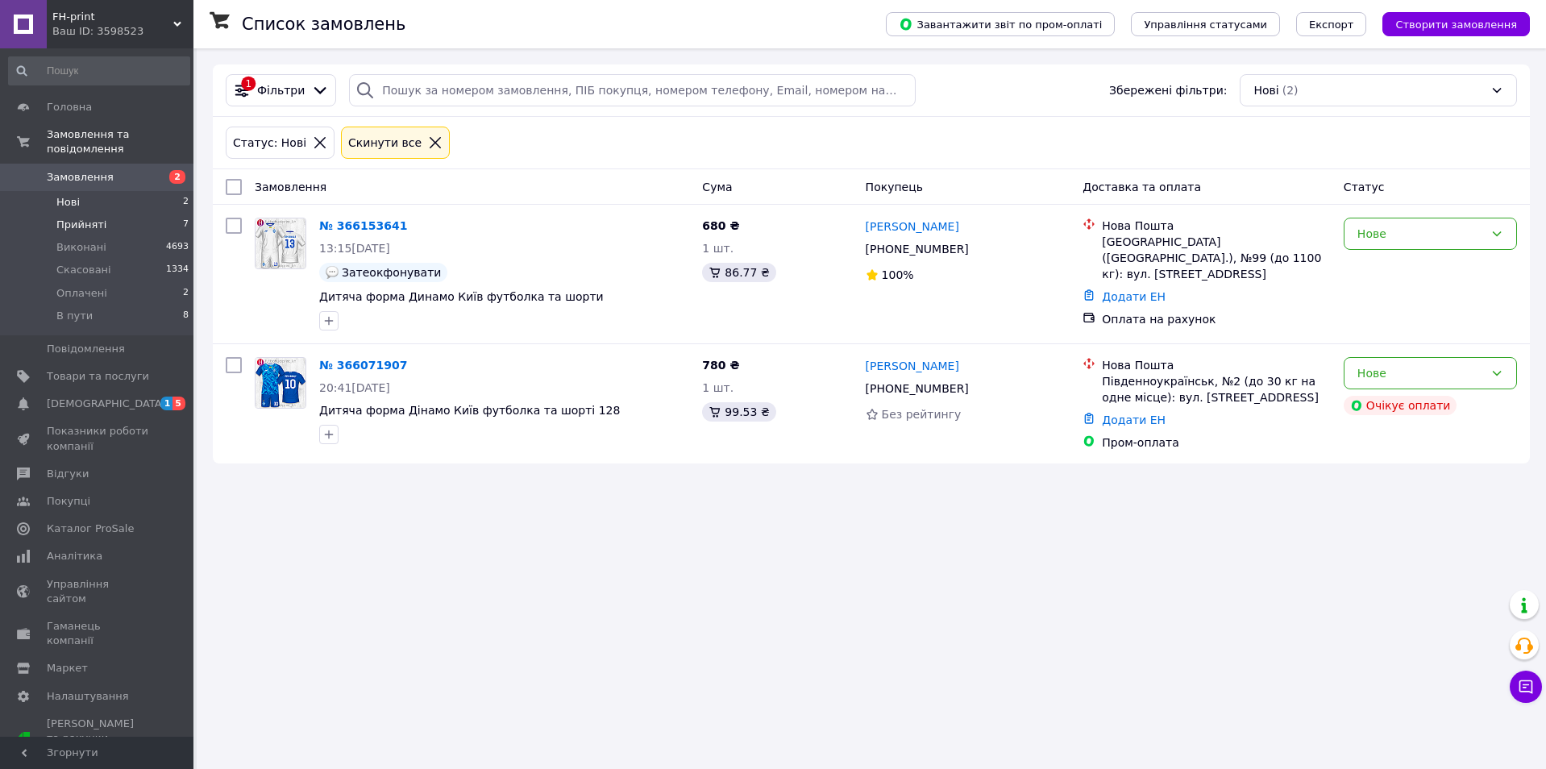
click at [92, 218] on span "Прийняті" at bounding box center [81, 225] width 50 height 15
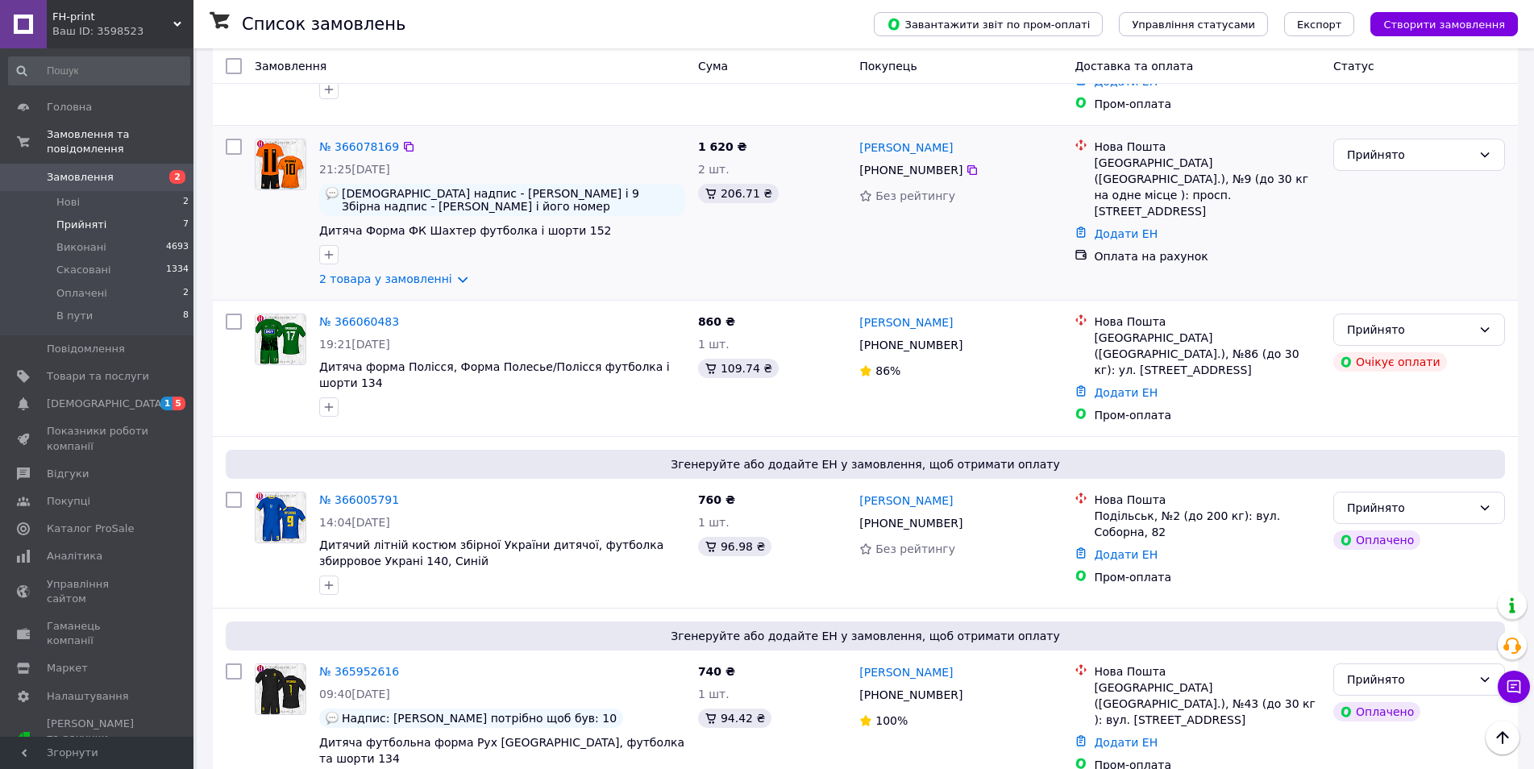
scroll to position [551, 0]
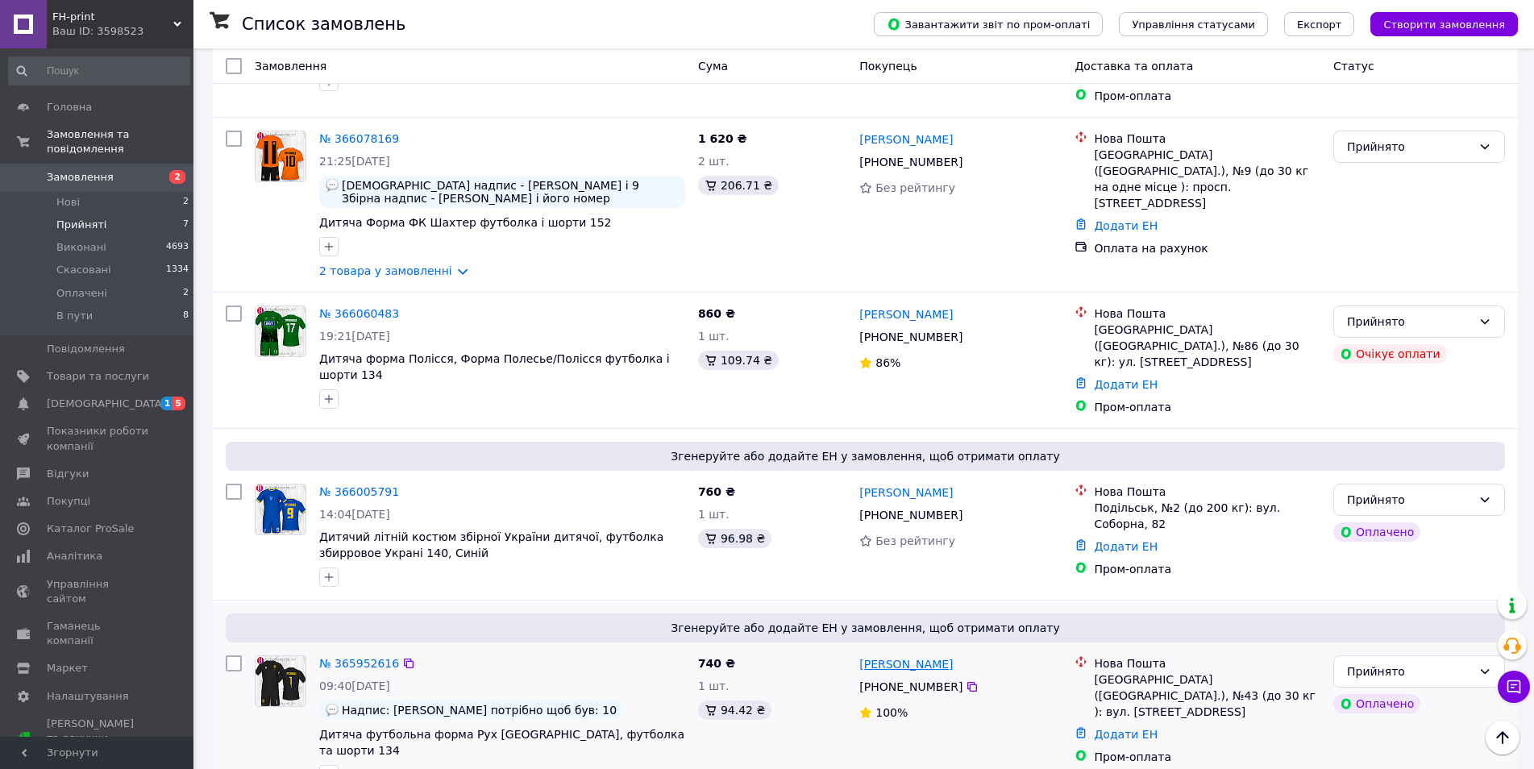
click at [945, 656] on link "[PERSON_NAME]" at bounding box center [905, 664] width 93 height 16
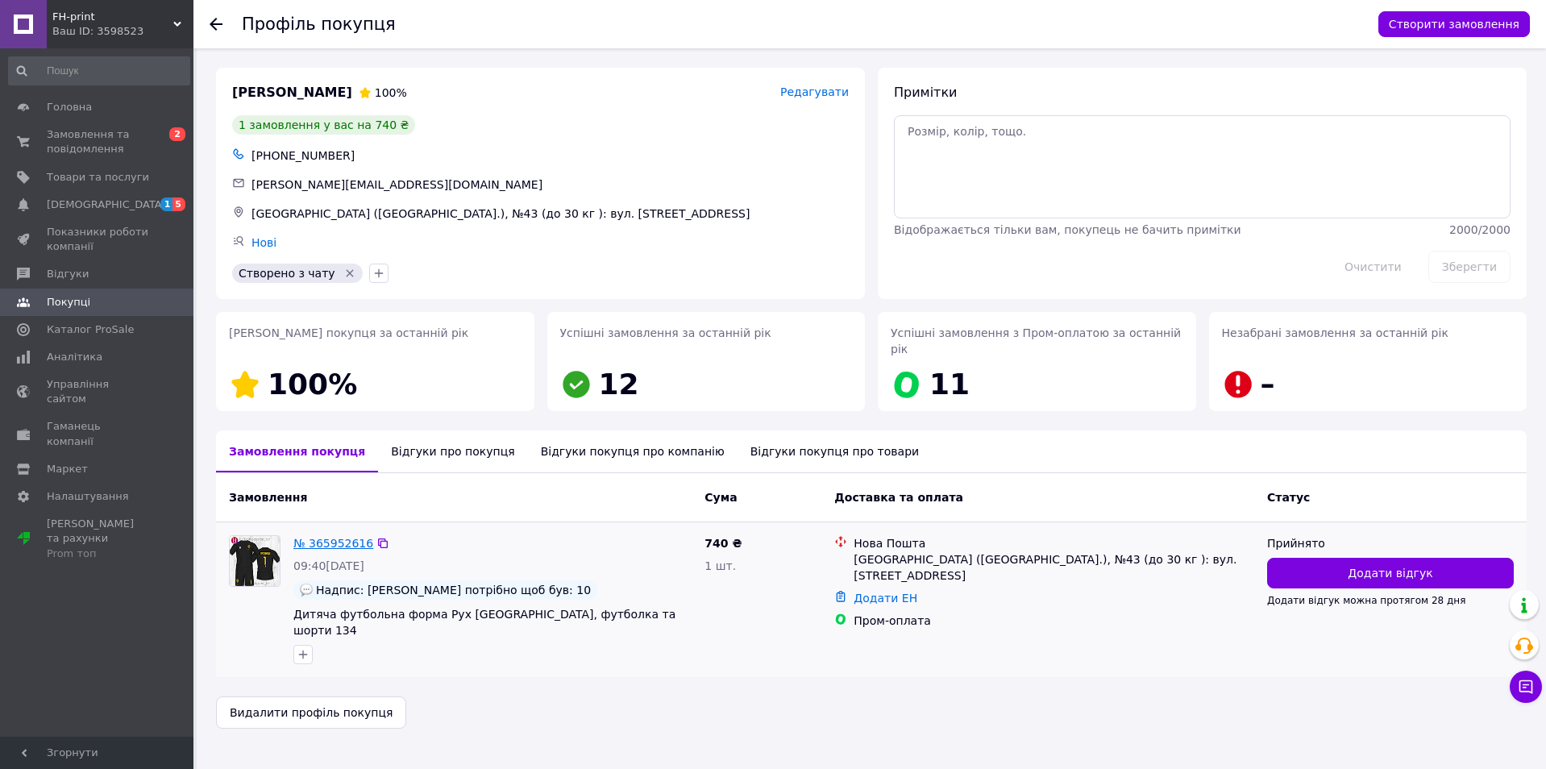
click at [318, 537] on link "№ 365952616" at bounding box center [333, 543] width 80 height 13
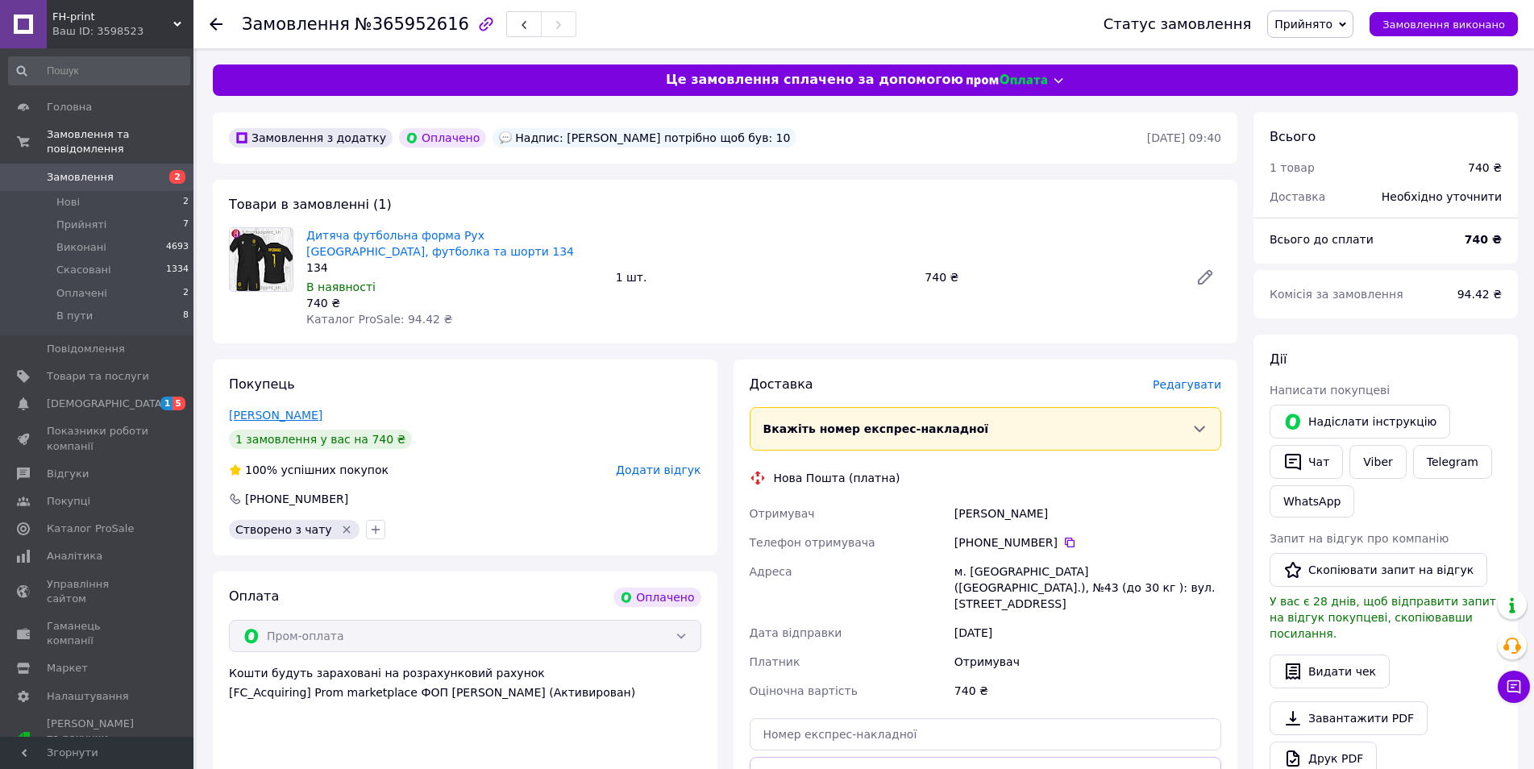
click at [301, 416] on link "[PERSON_NAME]" at bounding box center [275, 415] width 93 height 13
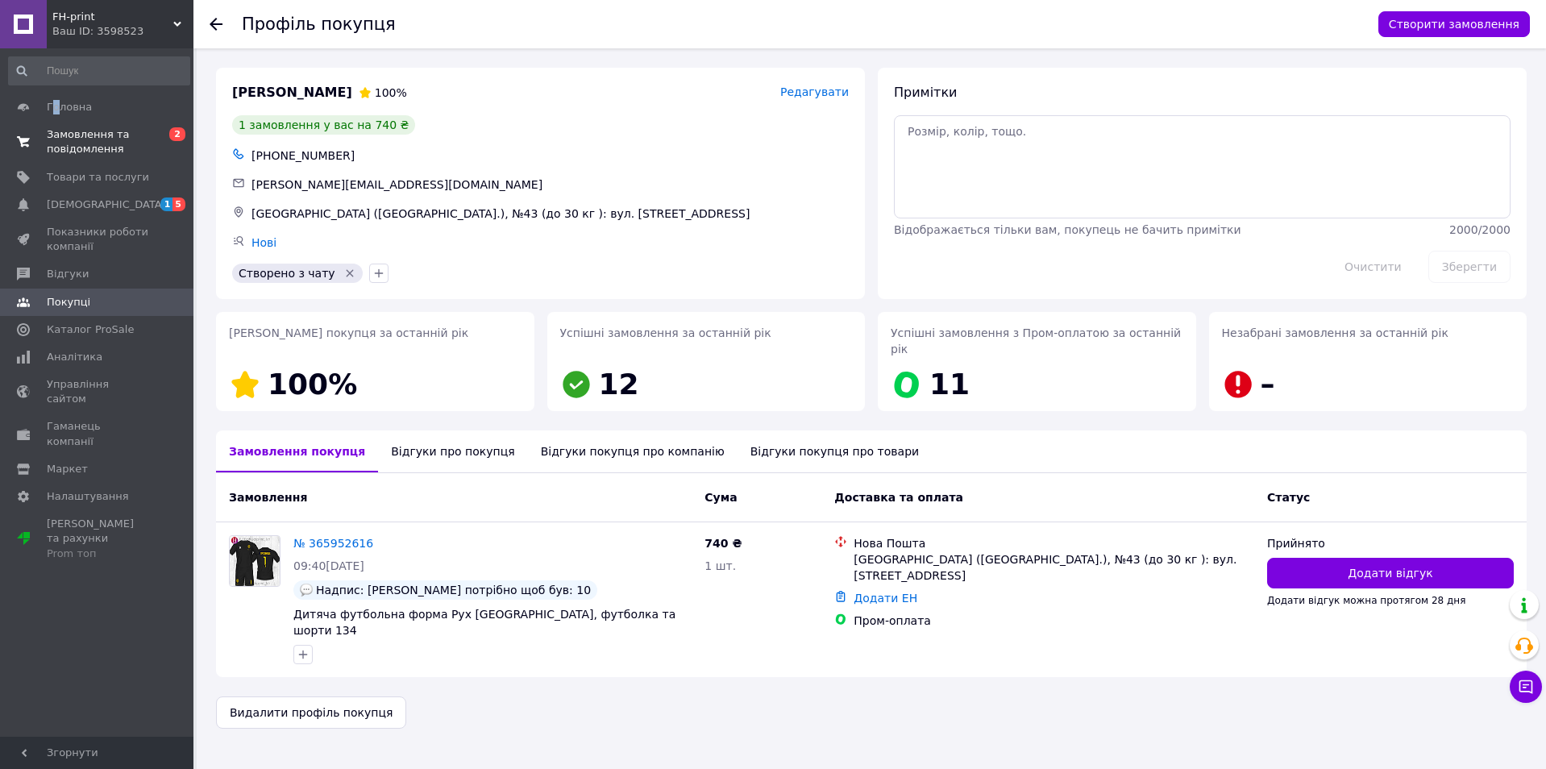
click at [69, 141] on span "Замовлення та повідомлення" at bounding box center [98, 141] width 102 height 29
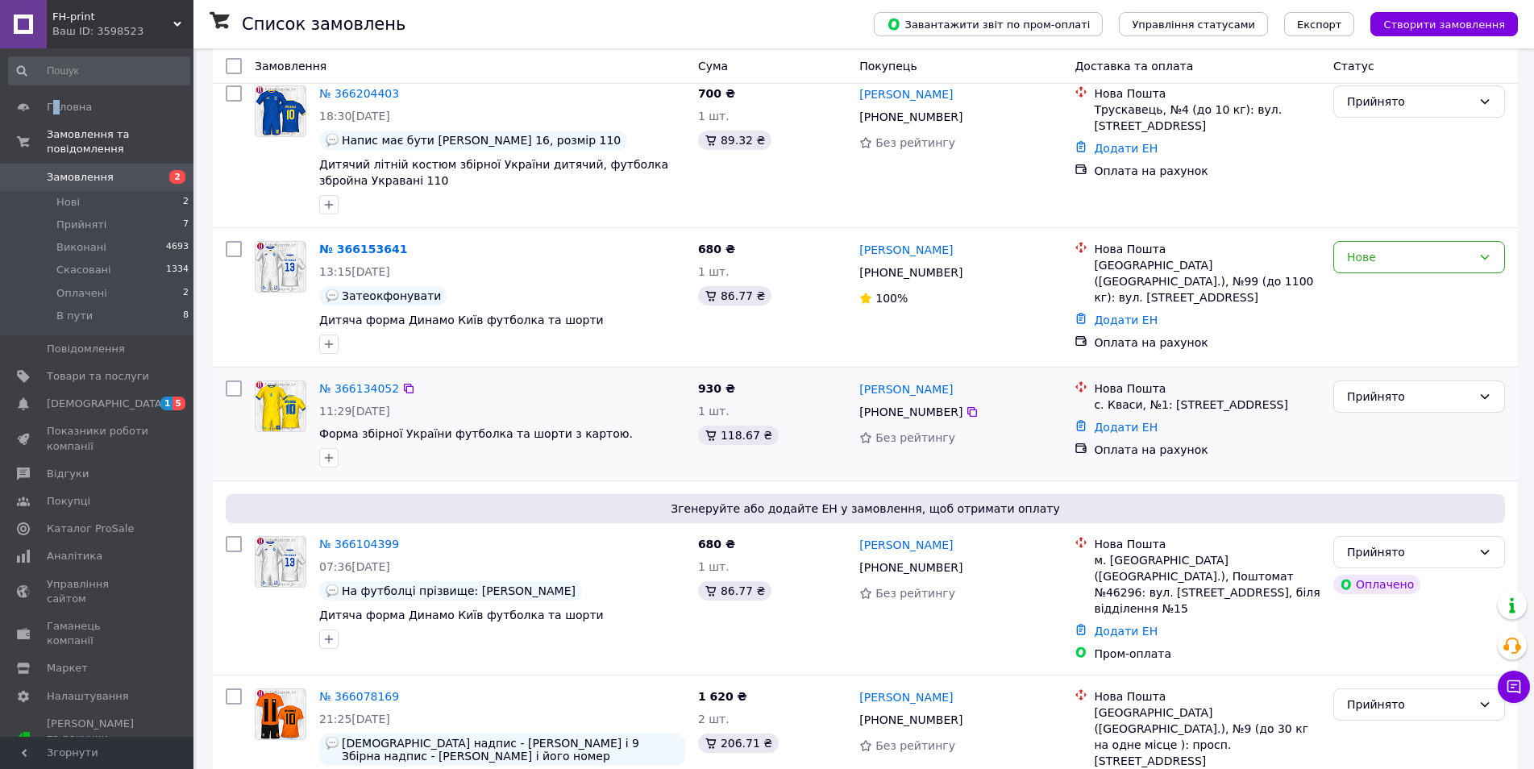
scroll to position [484, 0]
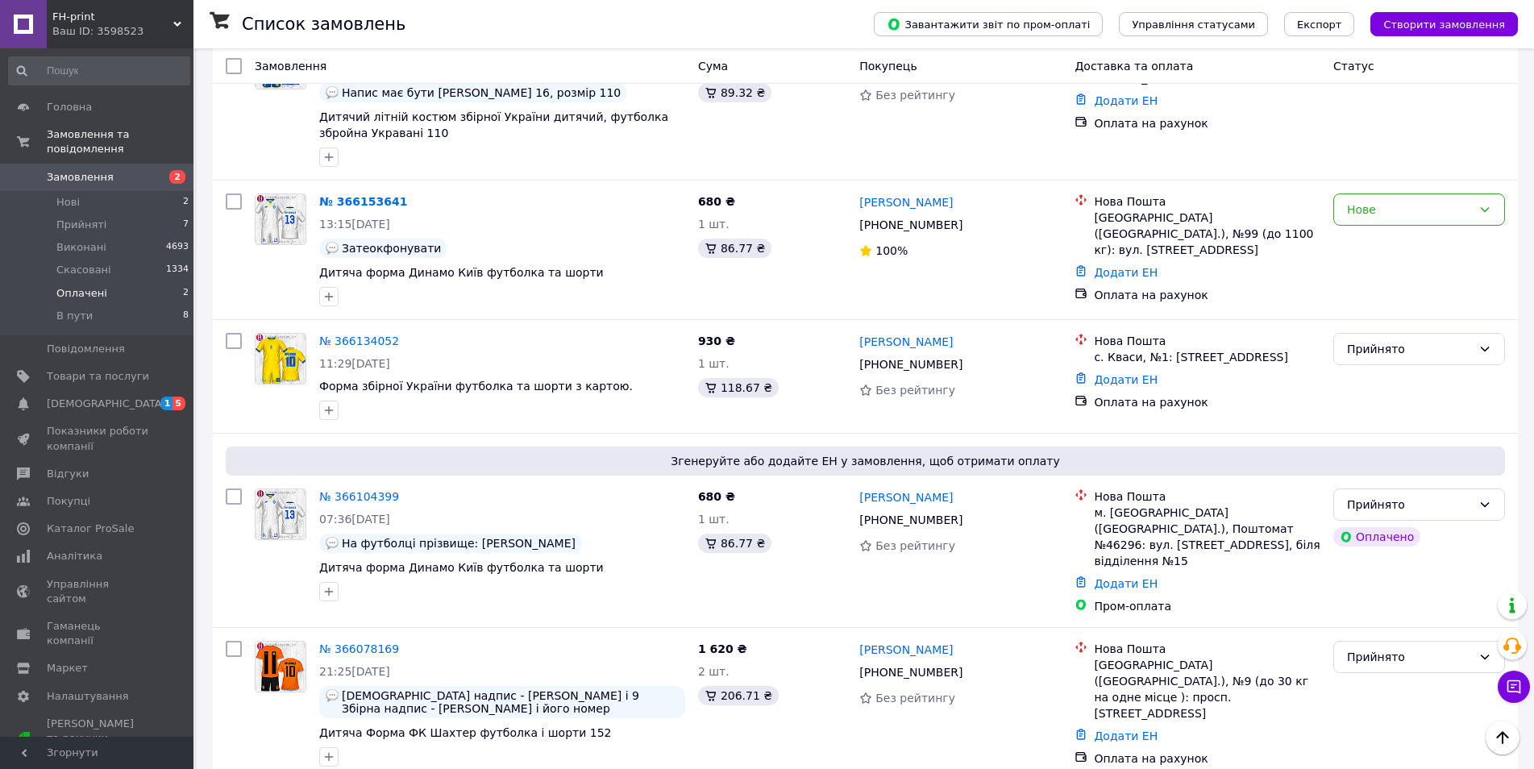
click at [93, 286] on span "Оплачені" at bounding box center [81, 293] width 51 height 15
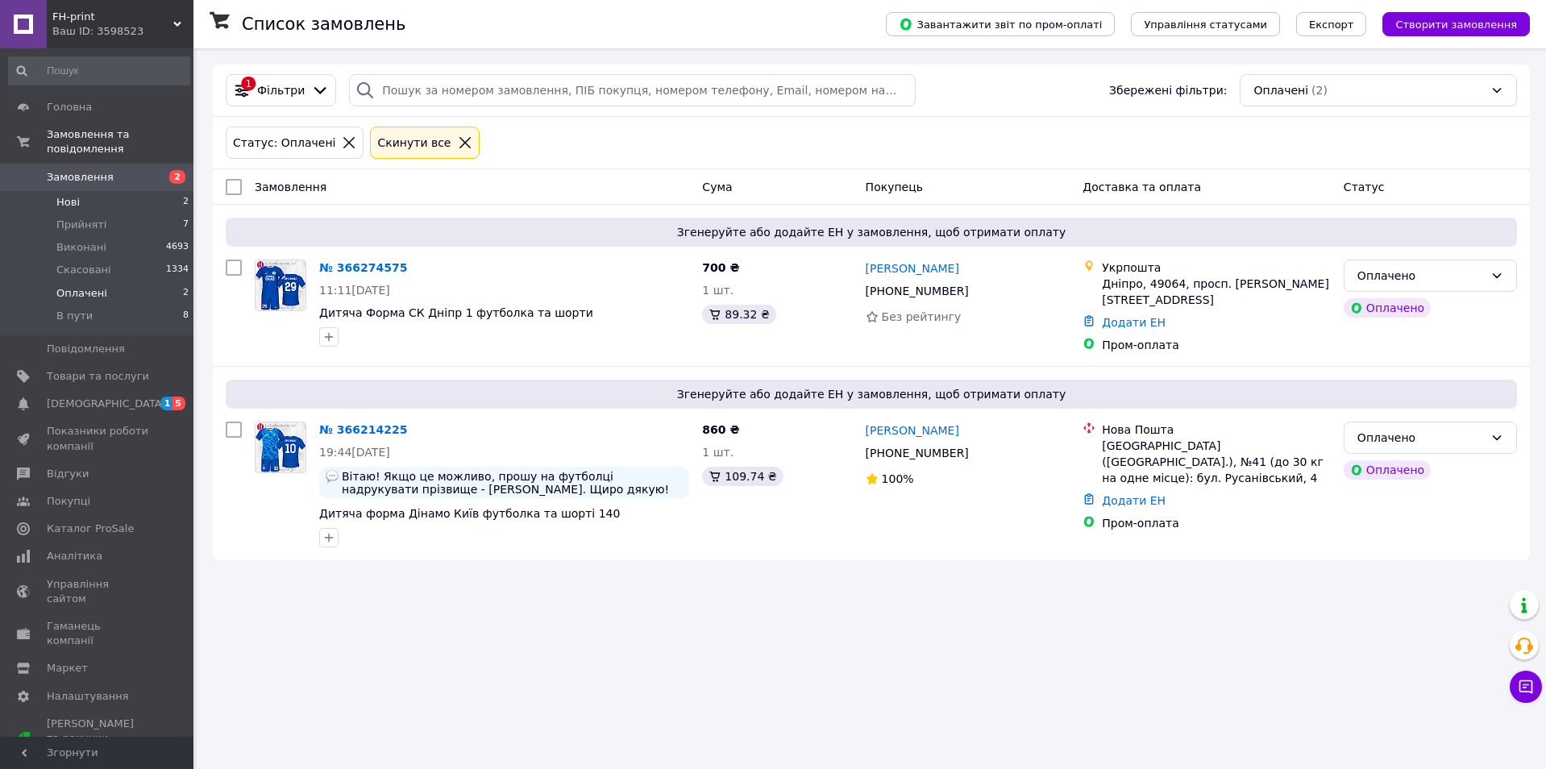
click at [77, 195] on span "Нові" at bounding box center [67, 202] width 23 height 15
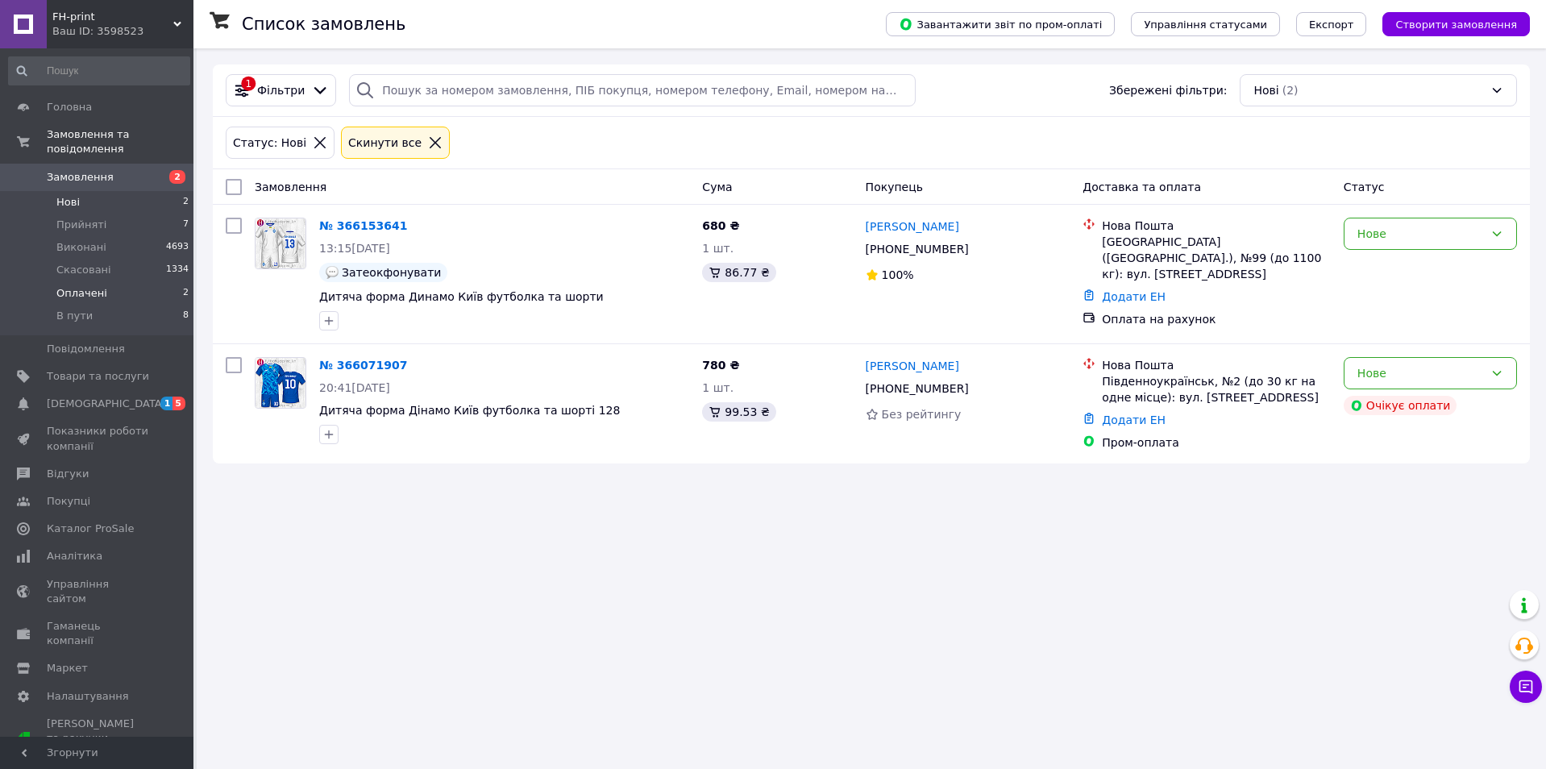
click at [84, 286] on span "Оплачені" at bounding box center [81, 293] width 51 height 15
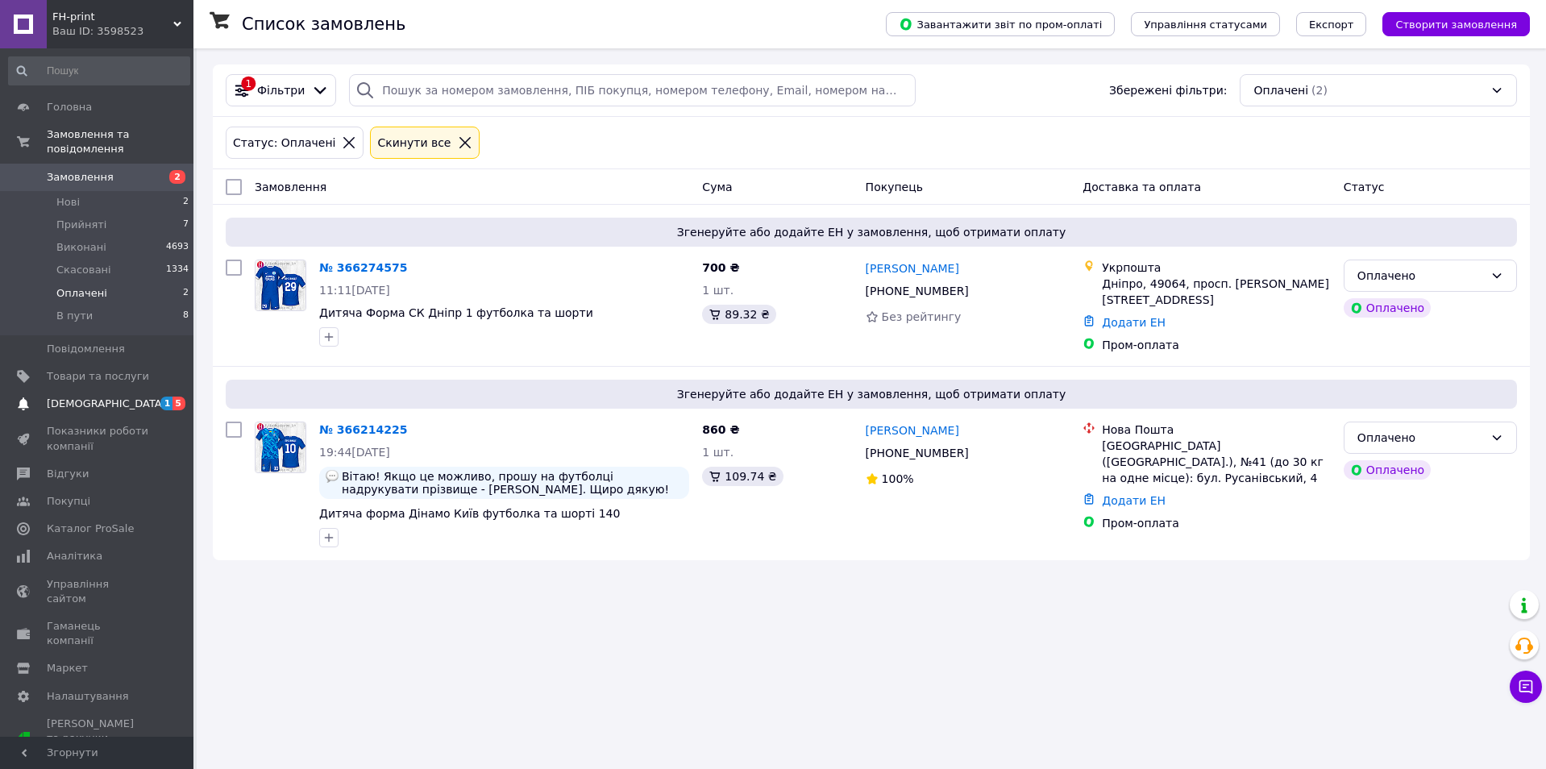
click at [72, 397] on span "[DEMOGRAPHIC_DATA]" at bounding box center [106, 404] width 119 height 15
